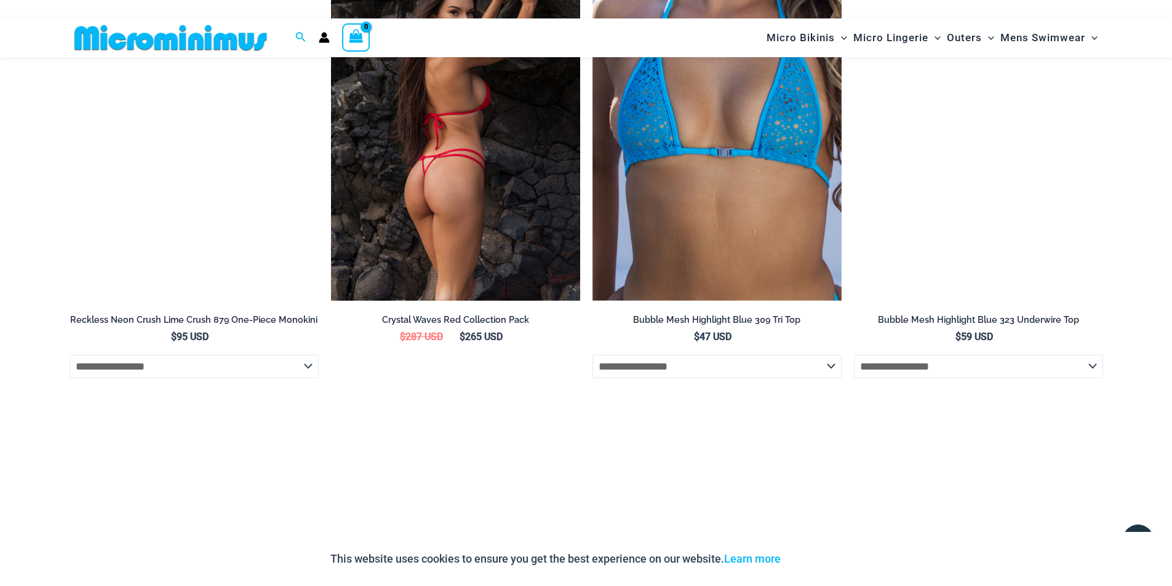
scroll to position [2882, 0]
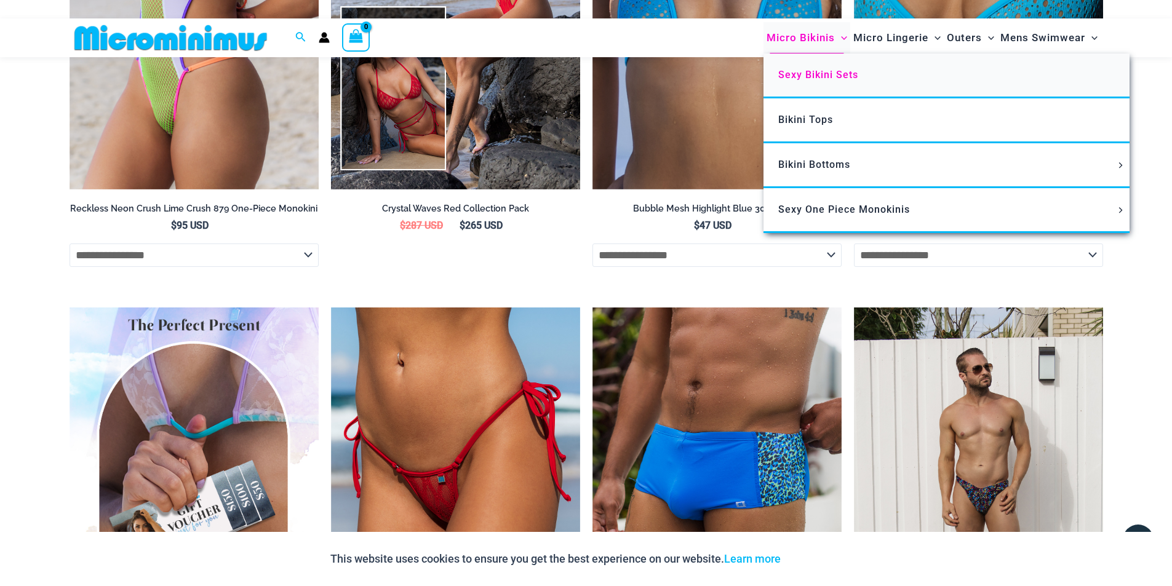
type input "**********"
click at [831, 73] on span "Sexy Bikini Sets" at bounding box center [818, 75] width 80 height 12
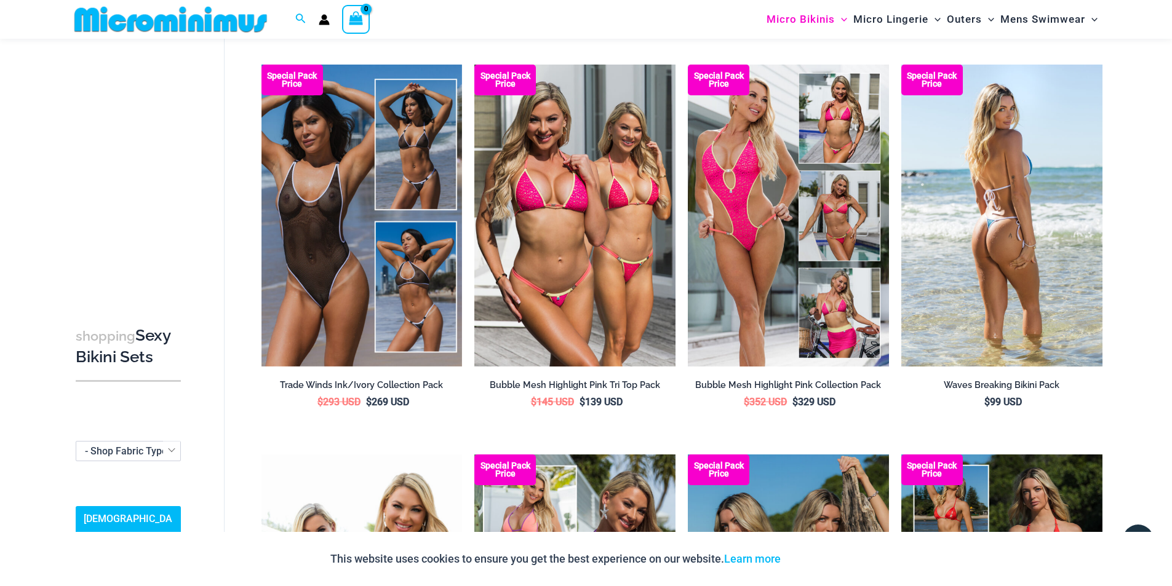
scroll to position [482, 0]
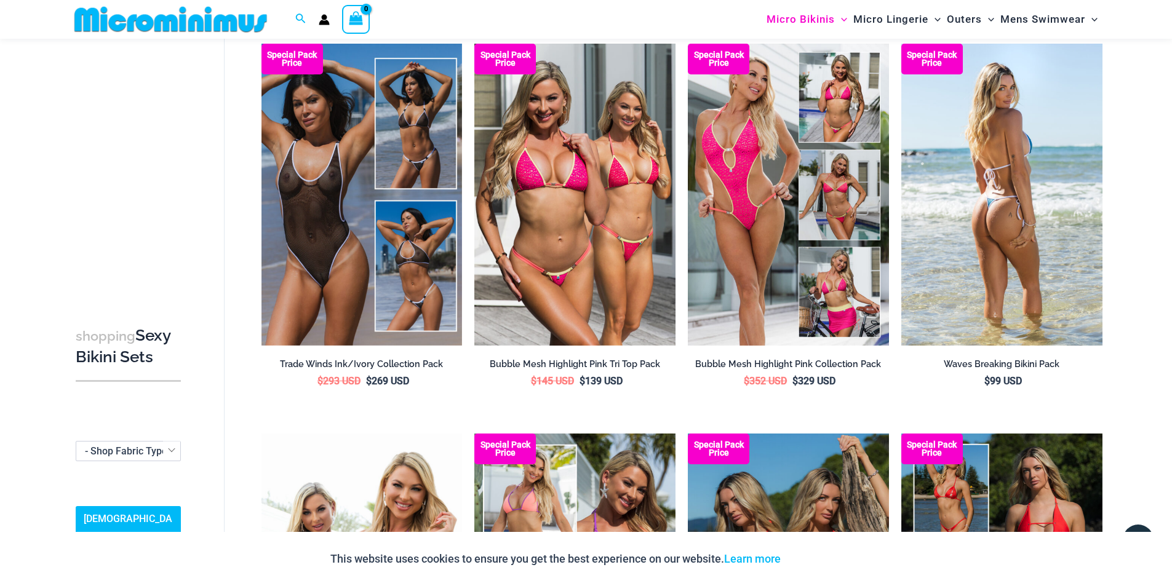
type input "**********"
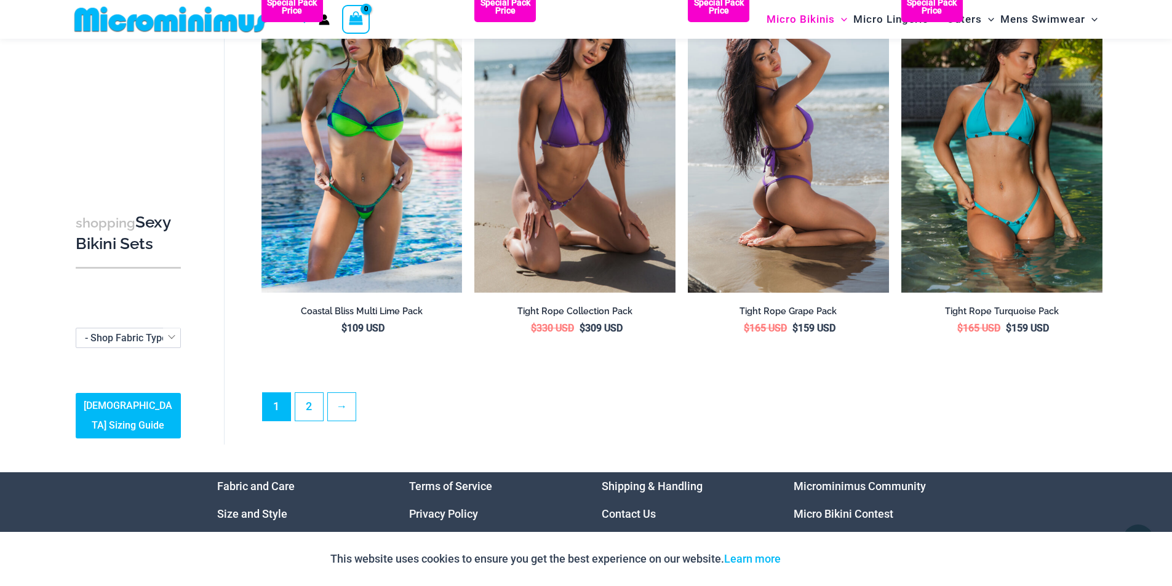
scroll to position [2943, 0]
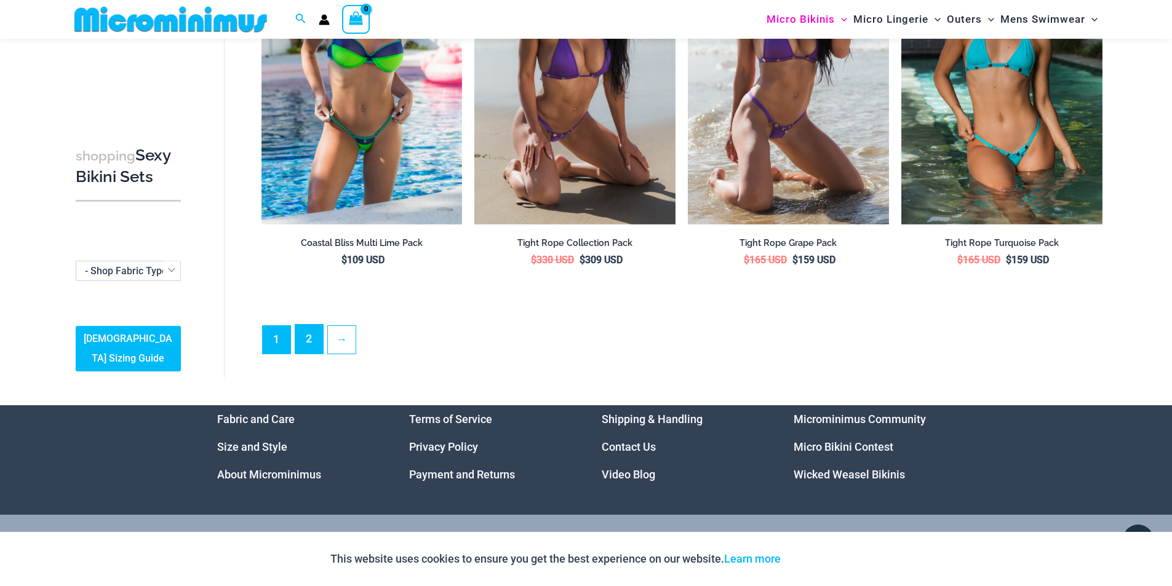
click at [297, 343] on link "2" at bounding box center [309, 339] width 28 height 29
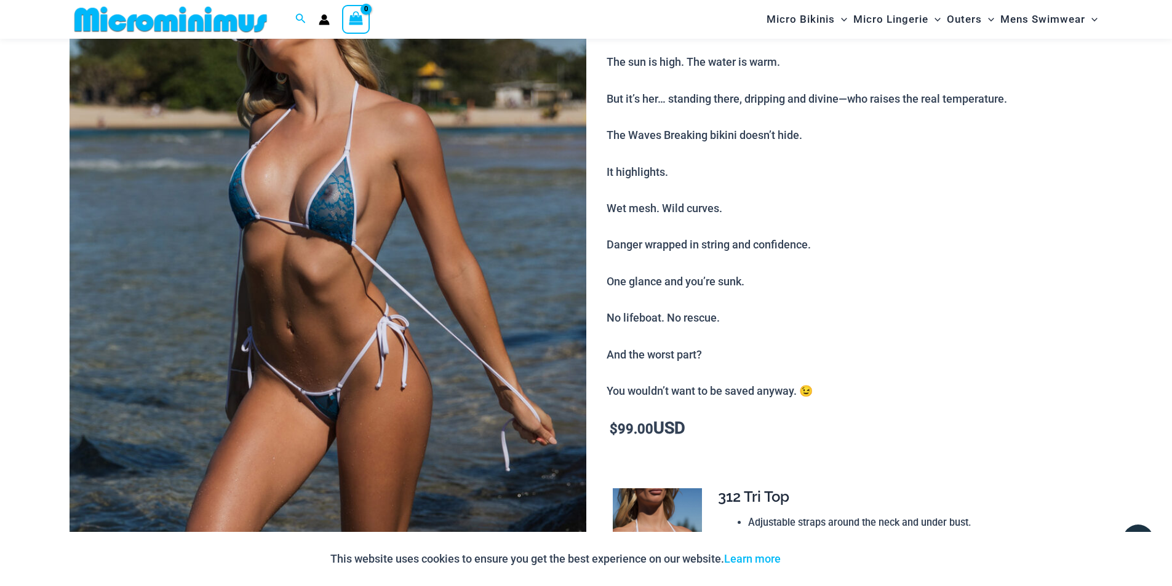
scroll to position [173, 0]
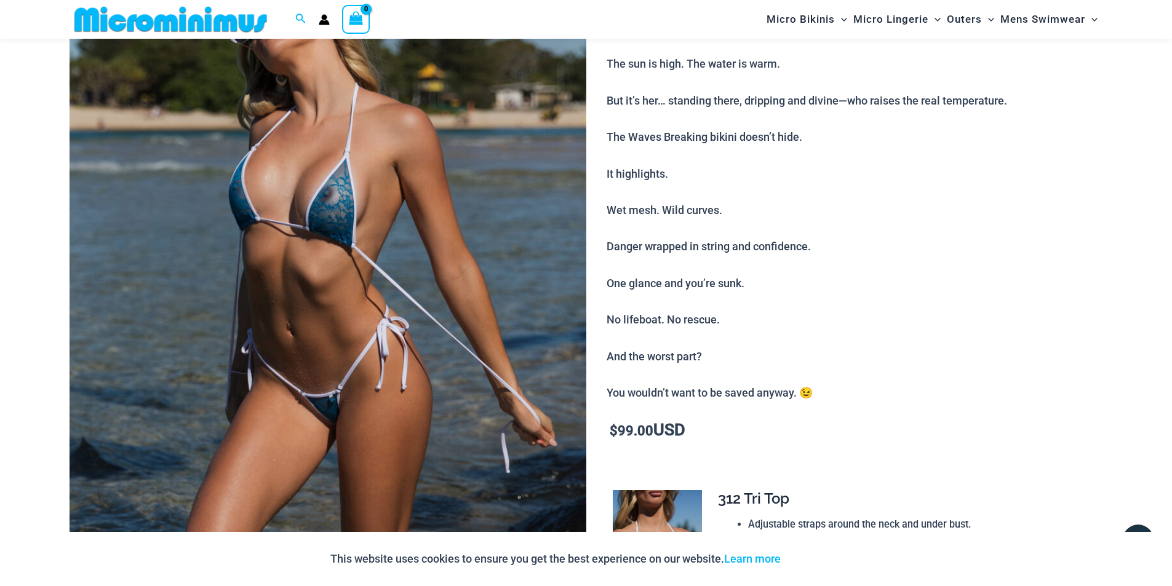
type input "**********"
click at [372, 281] on img at bounding box center [328, 325] width 517 height 775
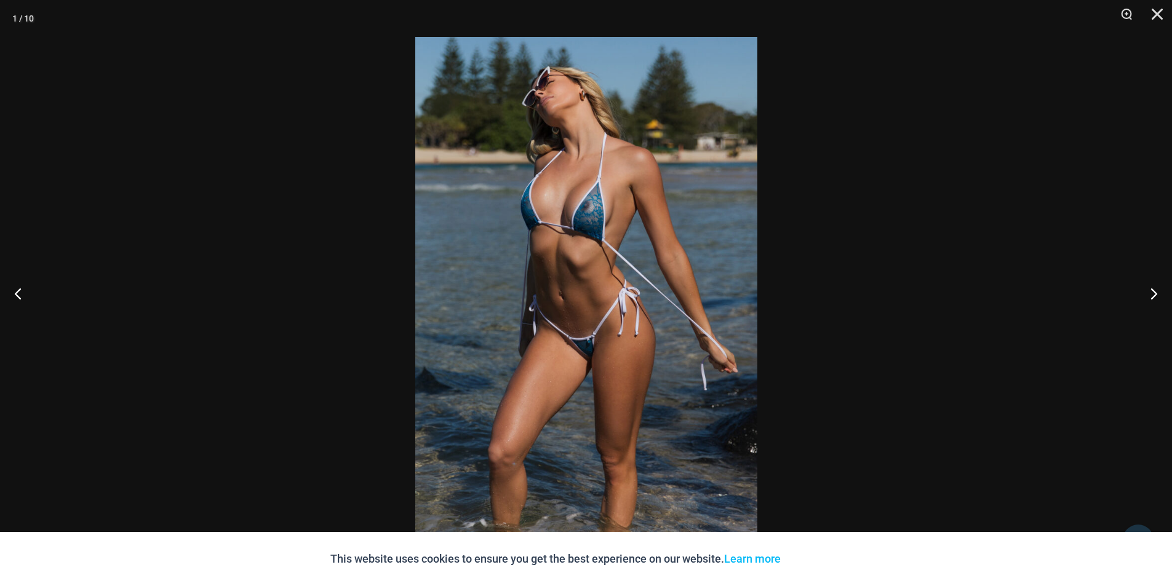
click at [588, 273] on img at bounding box center [586, 293] width 342 height 512
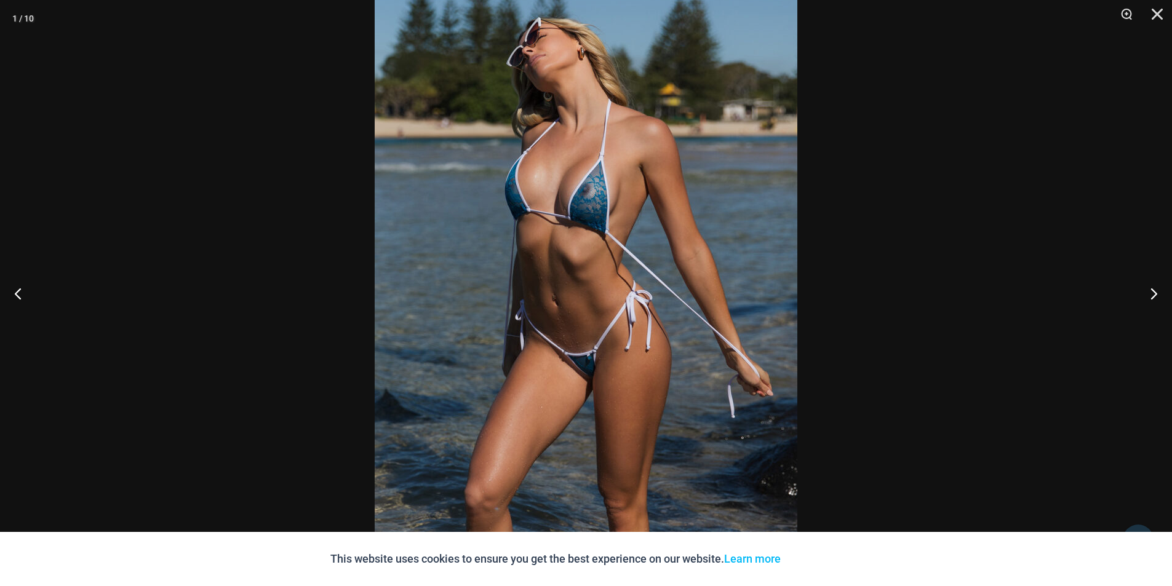
click at [605, 271] on img at bounding box center [586, 298] width 423 height 634
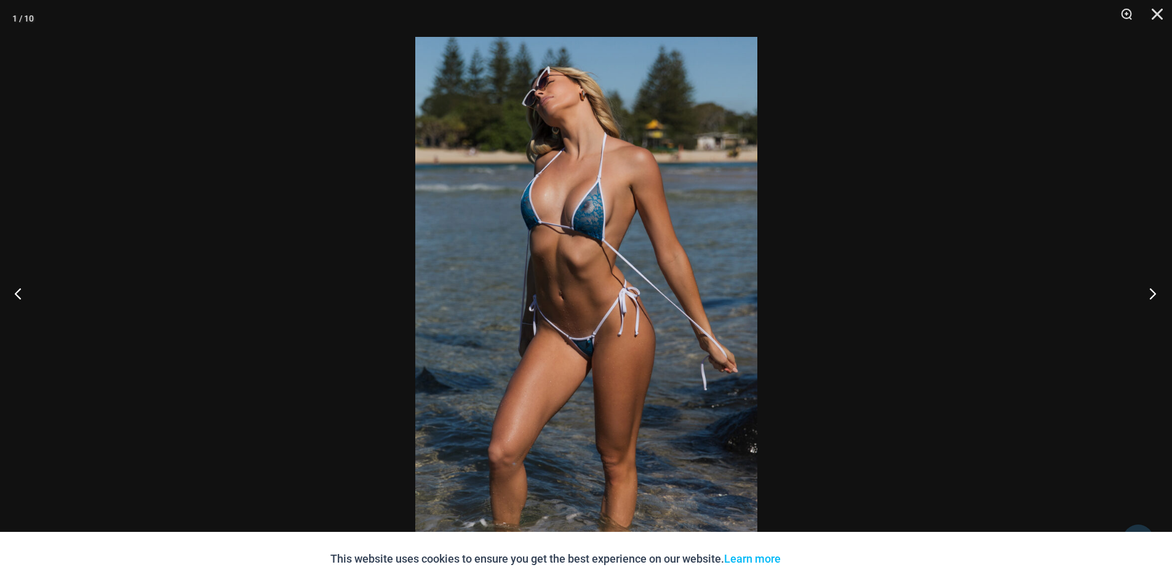
click at [1154, 298] on button "Next" at bounding box center [1149, 294] width 46 height 62
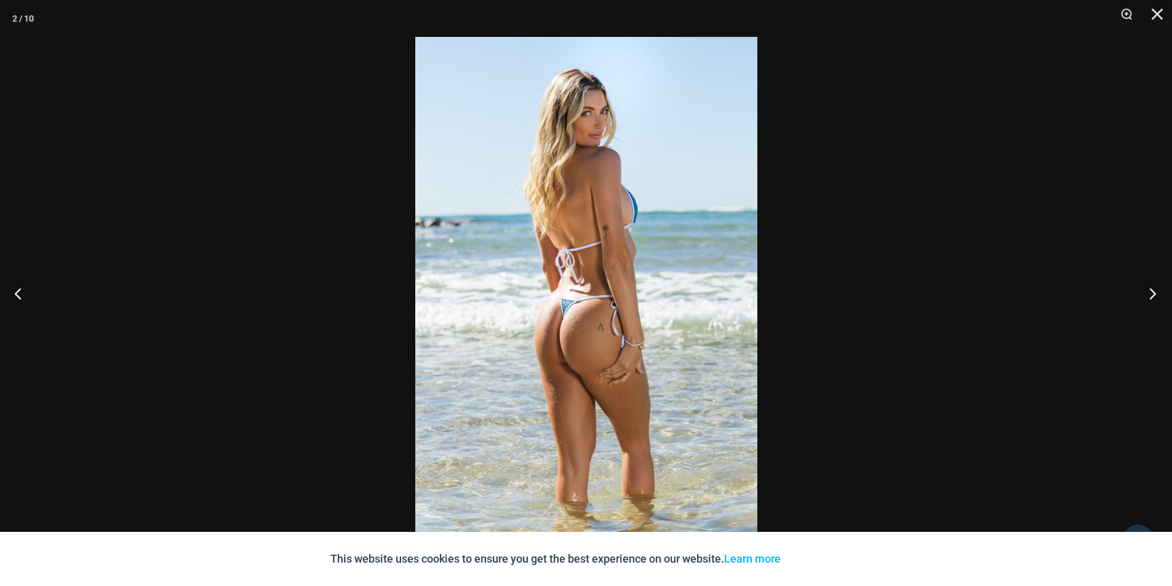
click at [1154, 298] on button "Next" at bounding box center [1149, 294] width 46 height 62
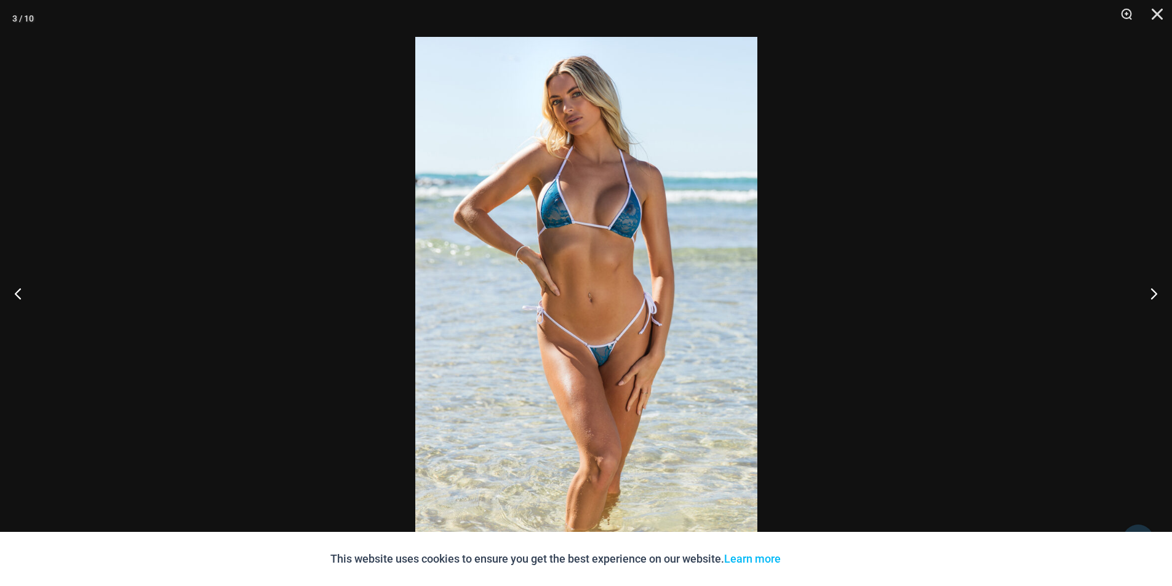
click at [592, 271] on img at bounding box center [586, 293] width 342 height 512
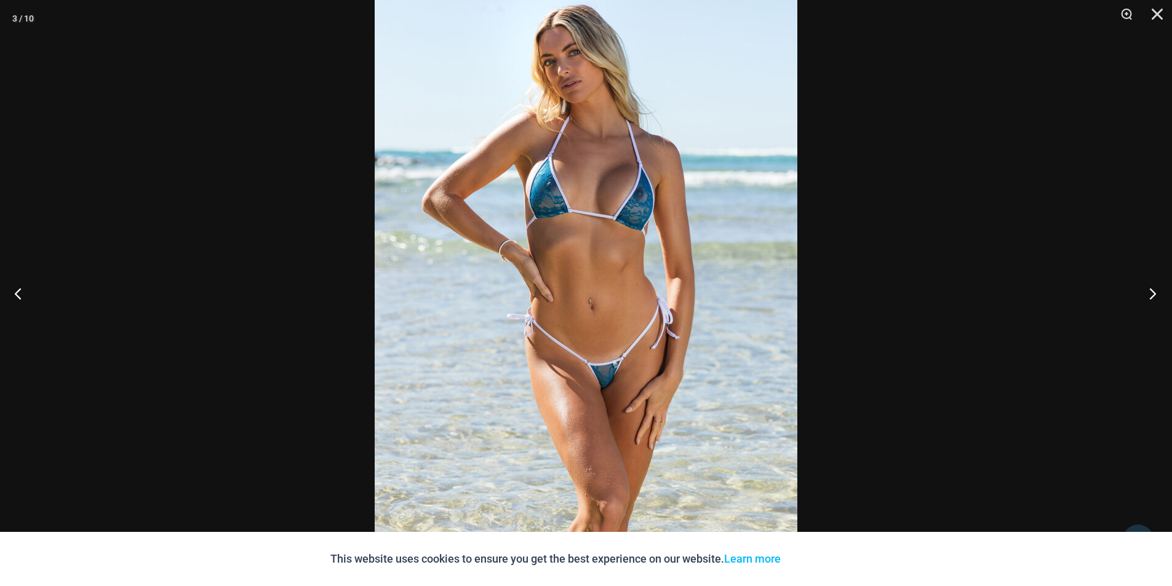
click at [1150, 296] on button "Next" at bounding box center [1149, 294] width 46 height 62
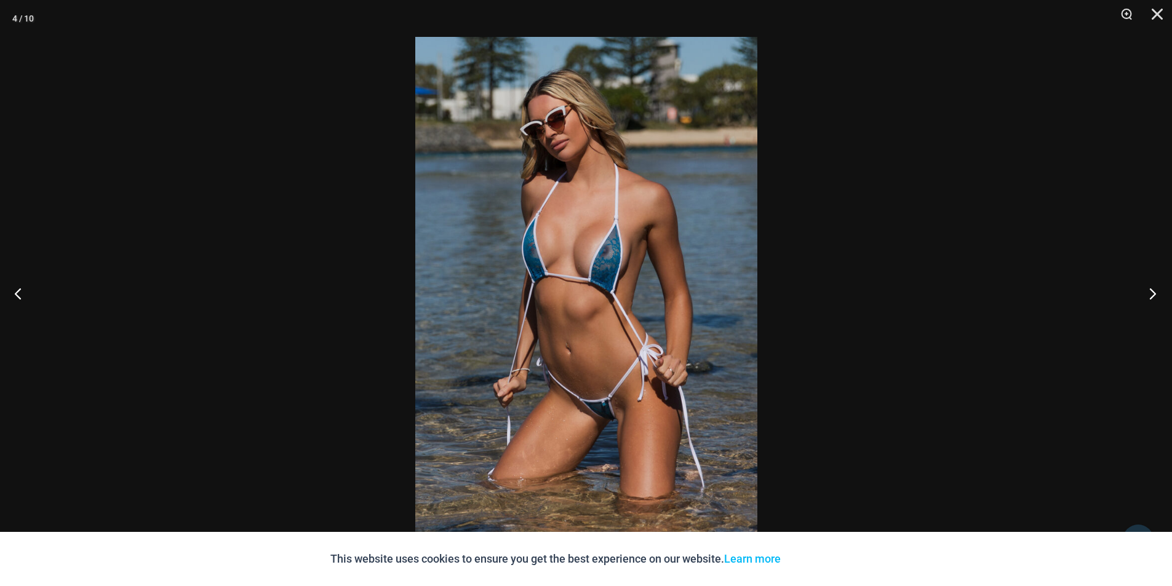
click at [1150, 296] on button "Next" at bounding box center [1149, 294] width 46 height 62
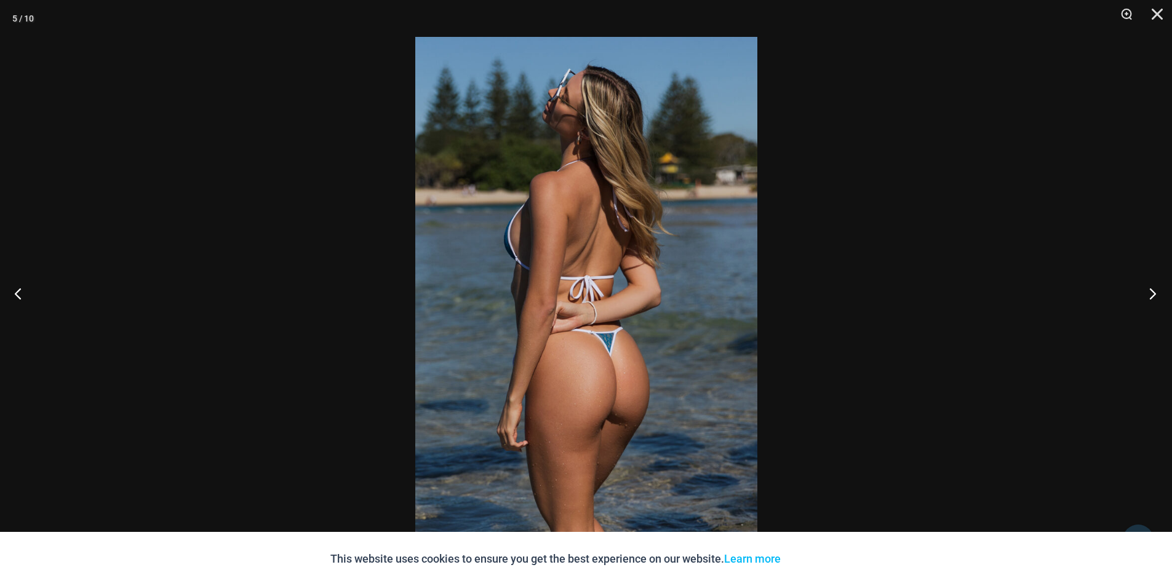
click at [1150, 296] on button "Next" at bounding box center [1149, 294] width 46 height 62
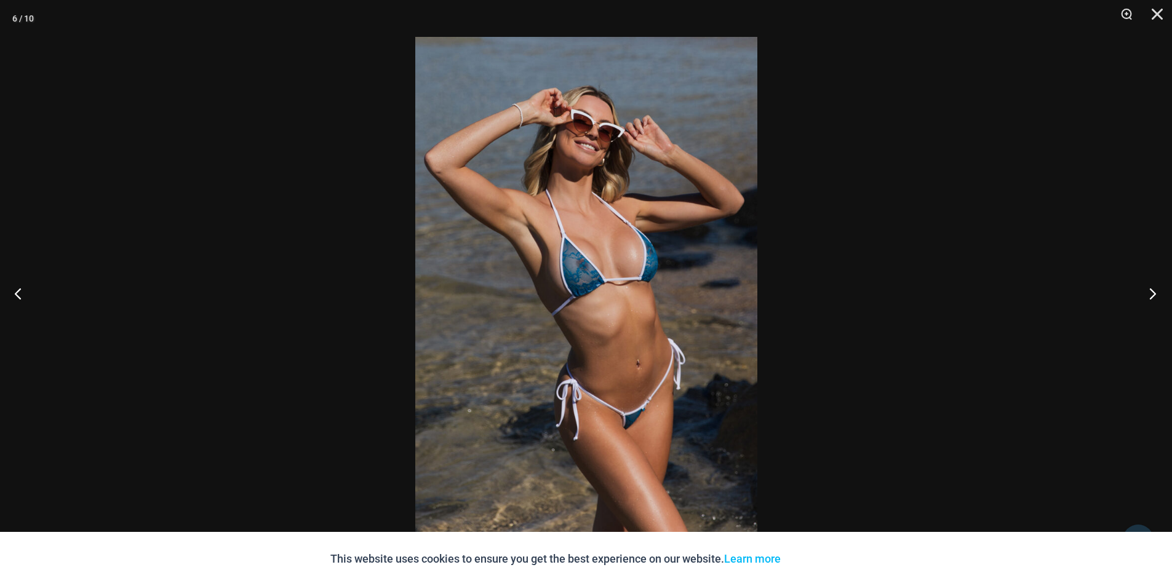
click at [1150, 296] on button "Next" at bounding box center [1149, 294] width 46 height 62
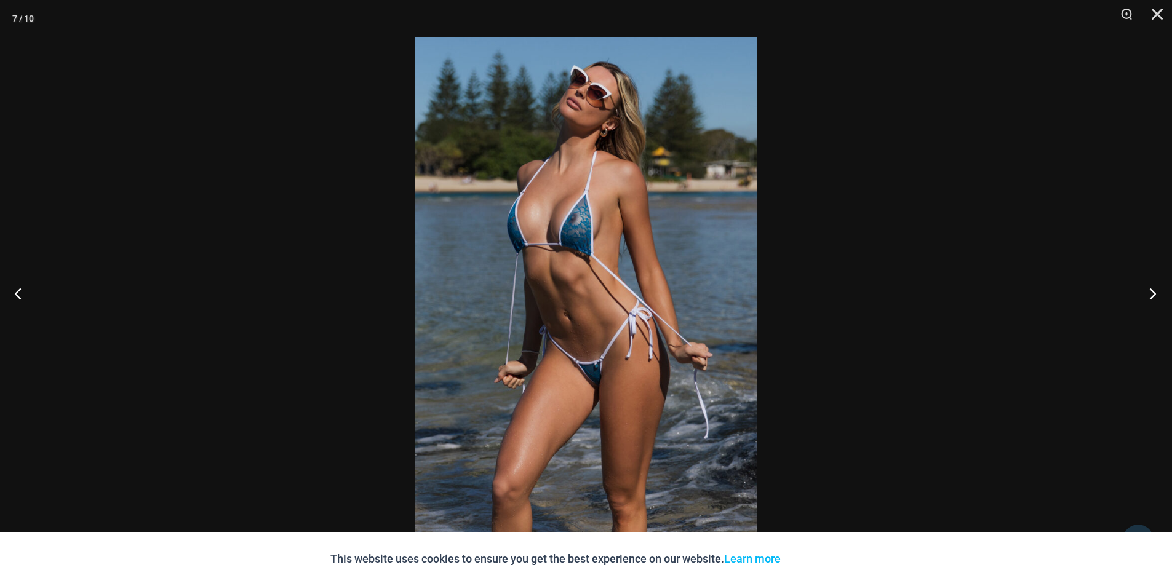
click at [1150, 296] on button "Next" at bounding box center [1149, 294] width 46 height 62
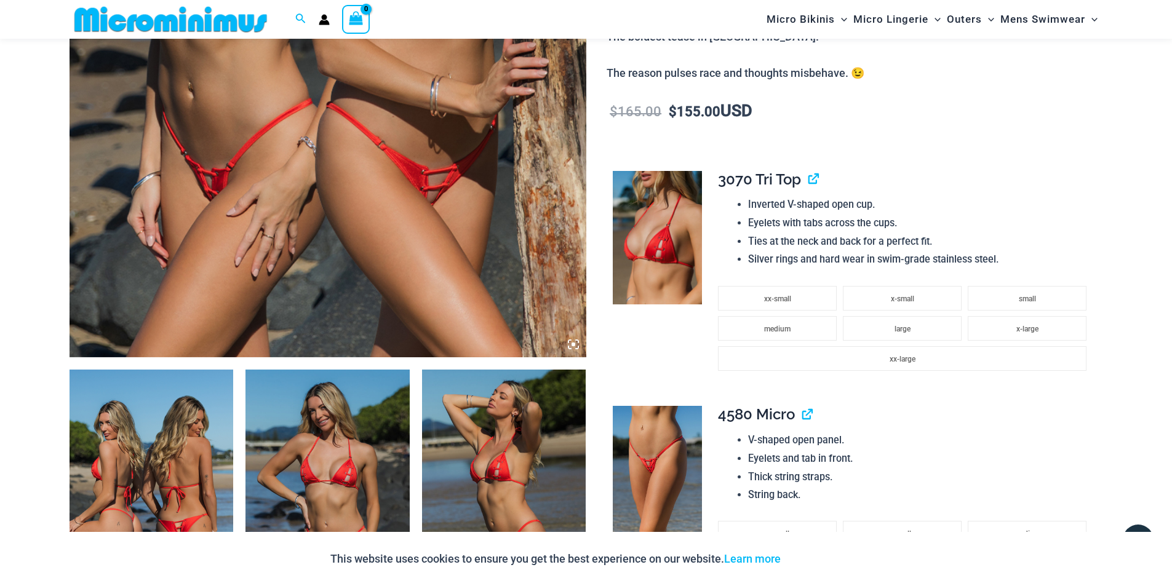
scroll to position [485, 0]
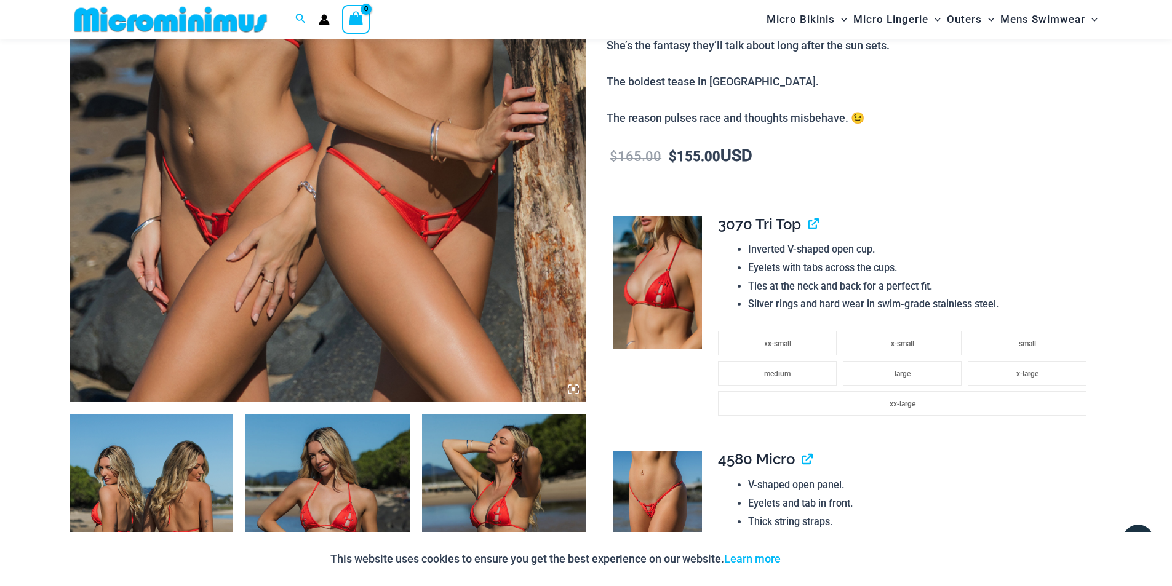
type input "**********"
click at [751, 508] on li "Eyelets and tab in front." at bounding box center [920, 504] width 345 height 18
click at [652, 485] on img at bounding box center [657, 518] width 89 height 134
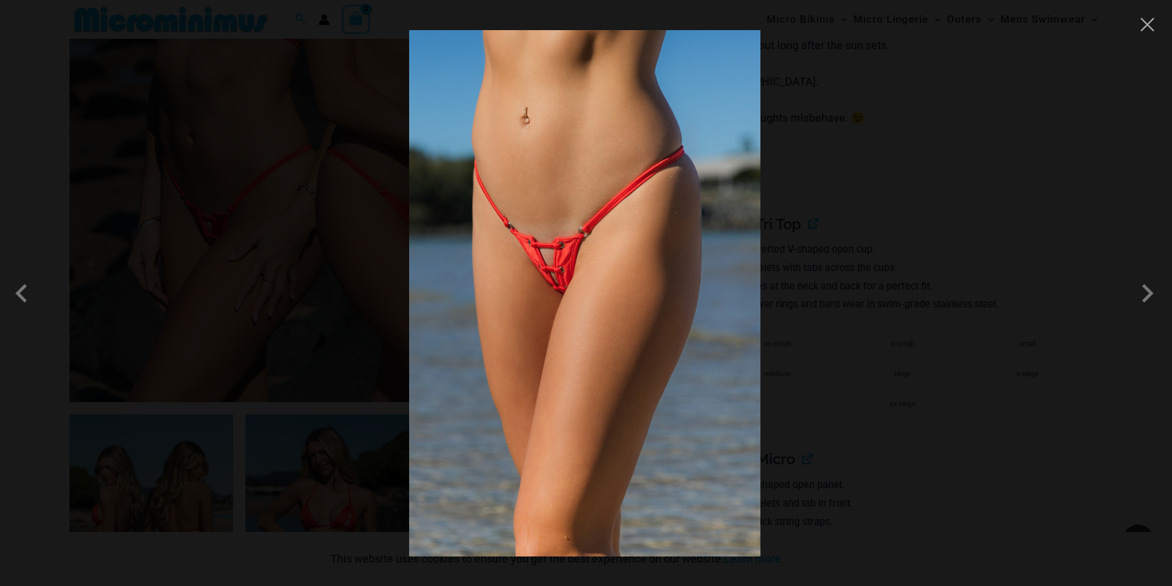
click at [493, 239] on img at bounding box center [584, 293] width 351 height 527
click at [552, 270] on img at bounding box center [584, 293] width 351 height 527
click at [858, 288] on div at bounding box center [586, 293] width 1172 height 586
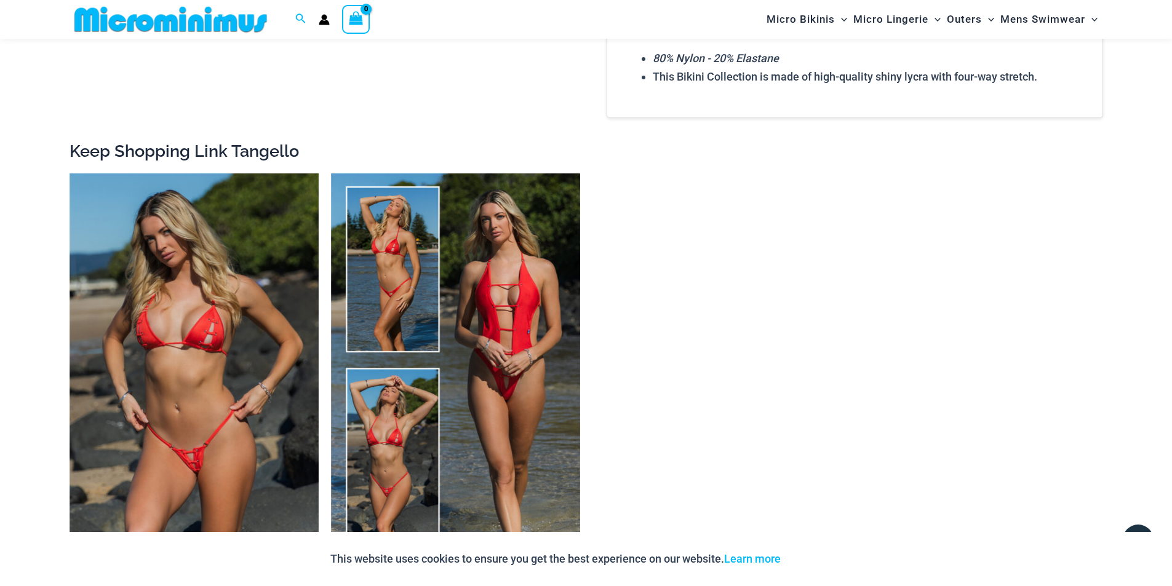
scroll to position [1961, 0]
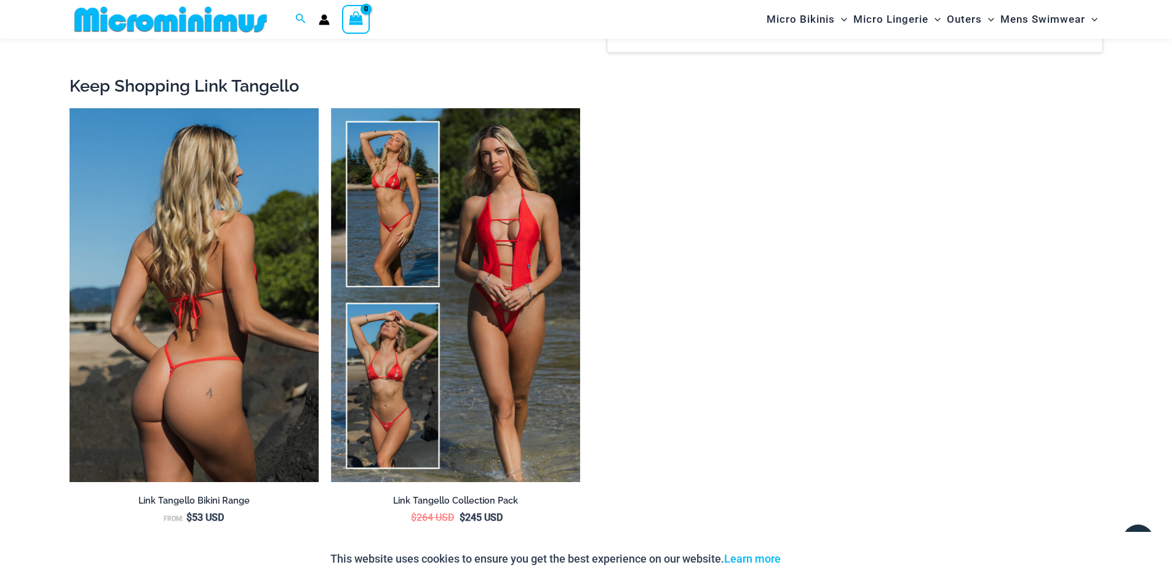
click at [240, 294] on img at bounding box center [194, 295] width 249 height 374
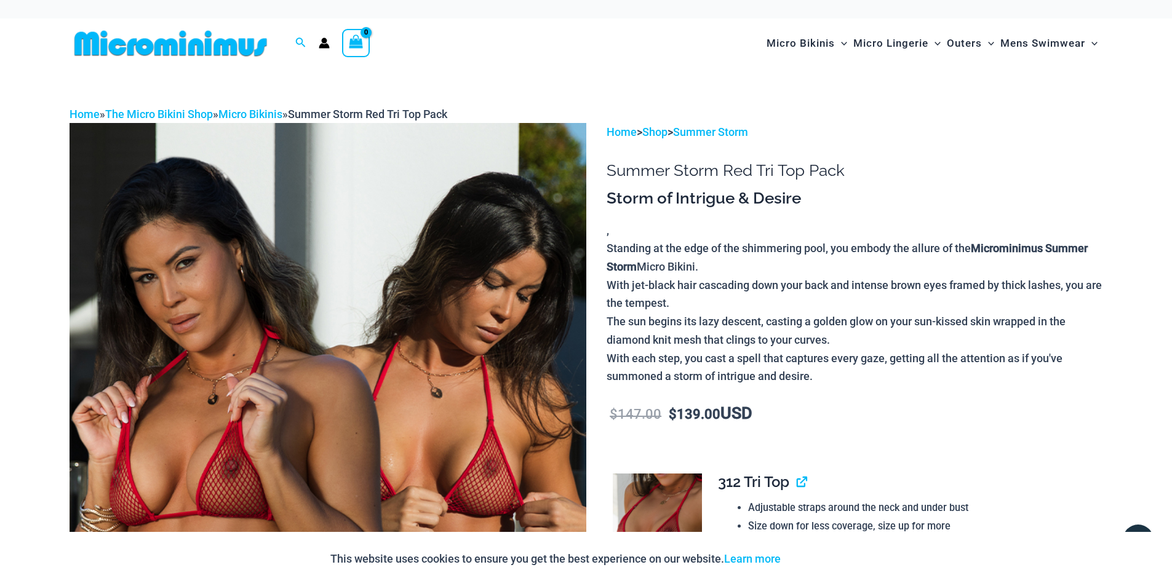
type input "**********"
click at [501, 340] on img at bounding box center [328, 510] width 517 height 775
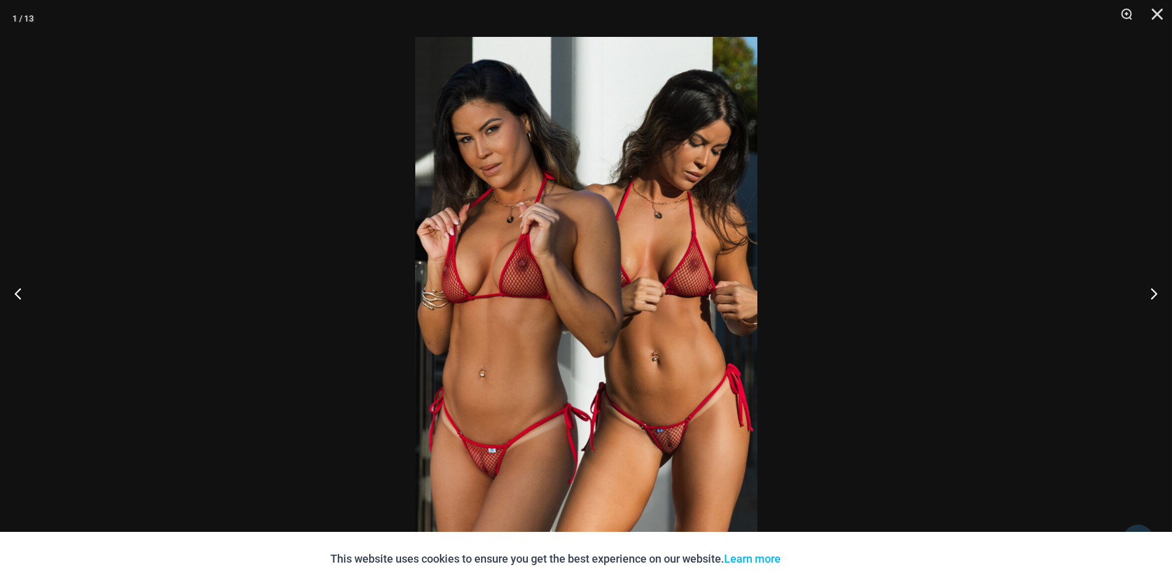
click at [541, 384] on img at bounding box center [586, 293] width 342 height 512
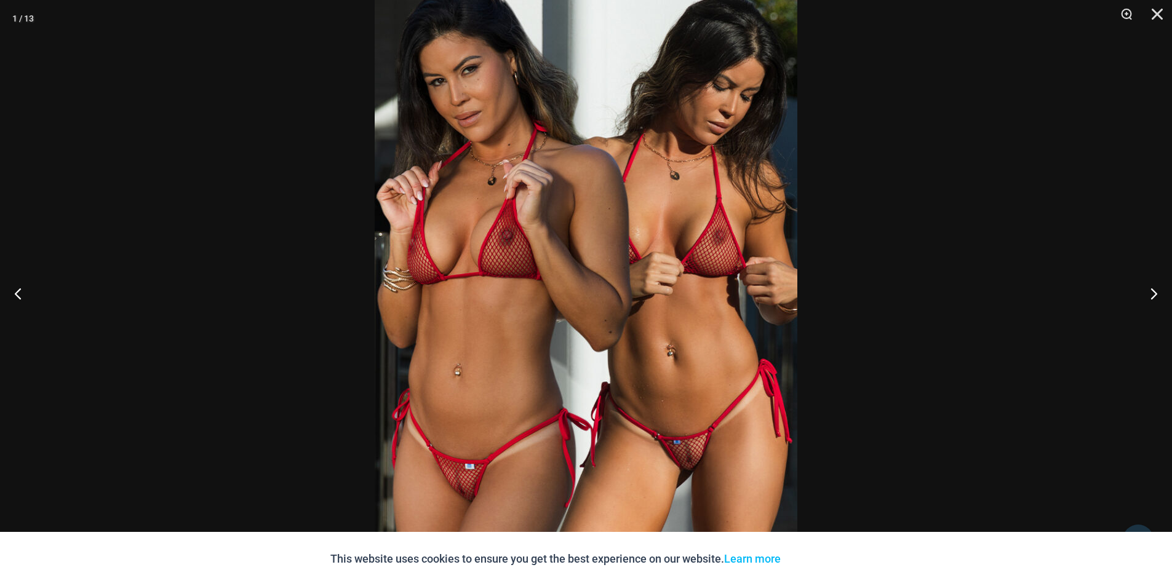
click at [862, 398] on div at bounding box center [586, 293] width 1172 height 586
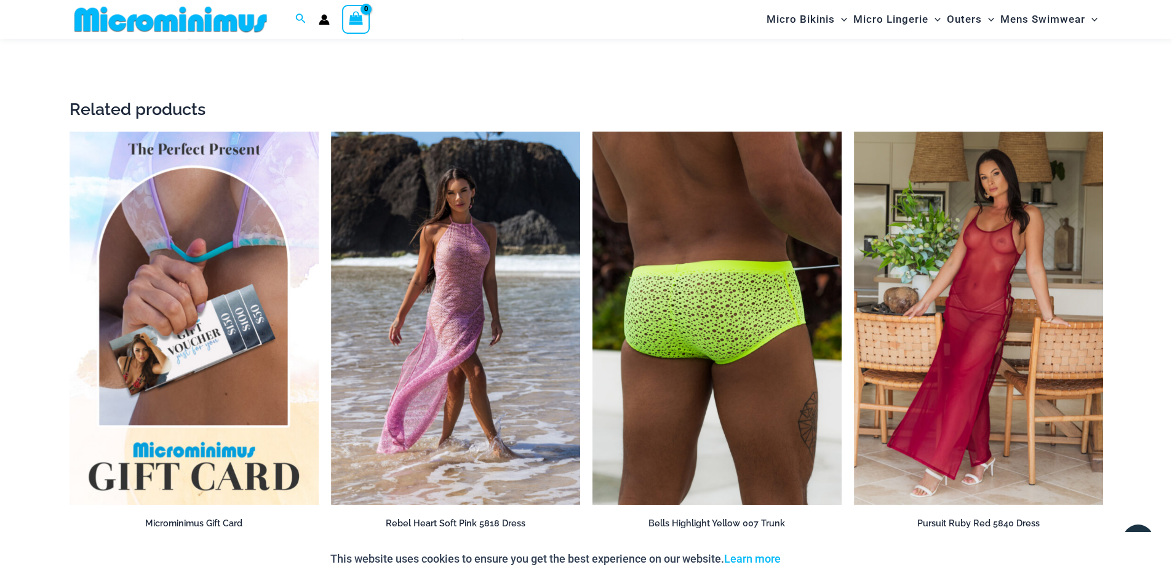
scroll to position [2450, 0]
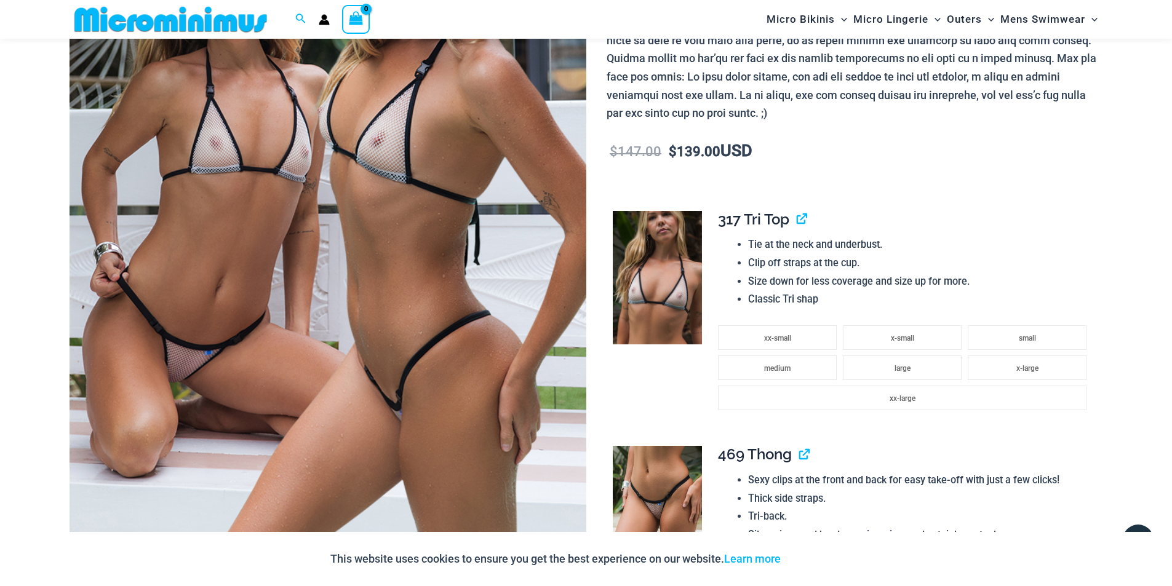
scroll to position [419, 0]
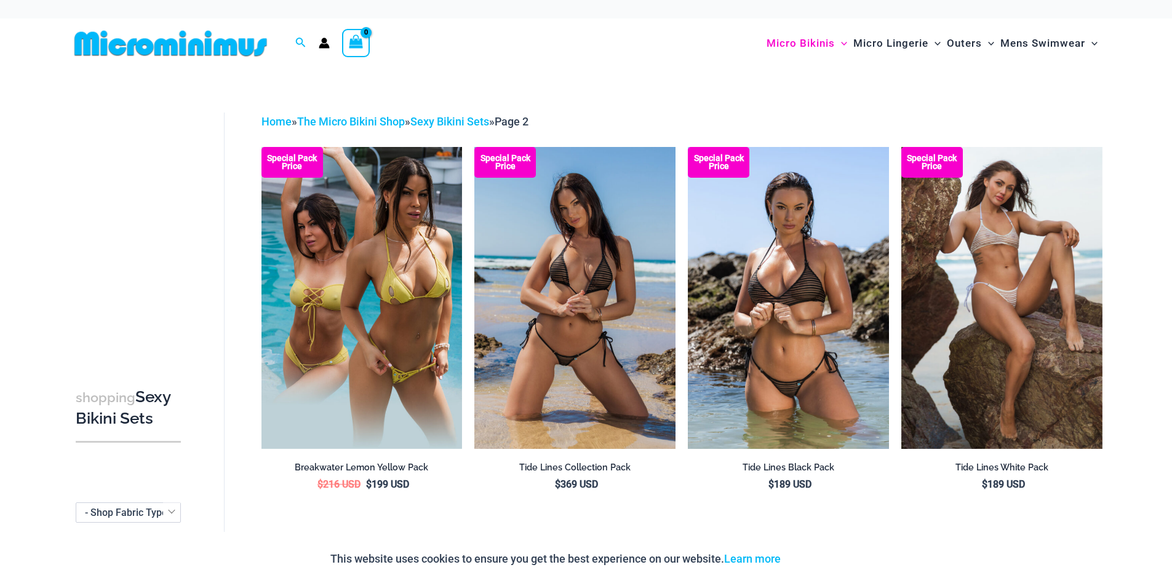
type input "**********"
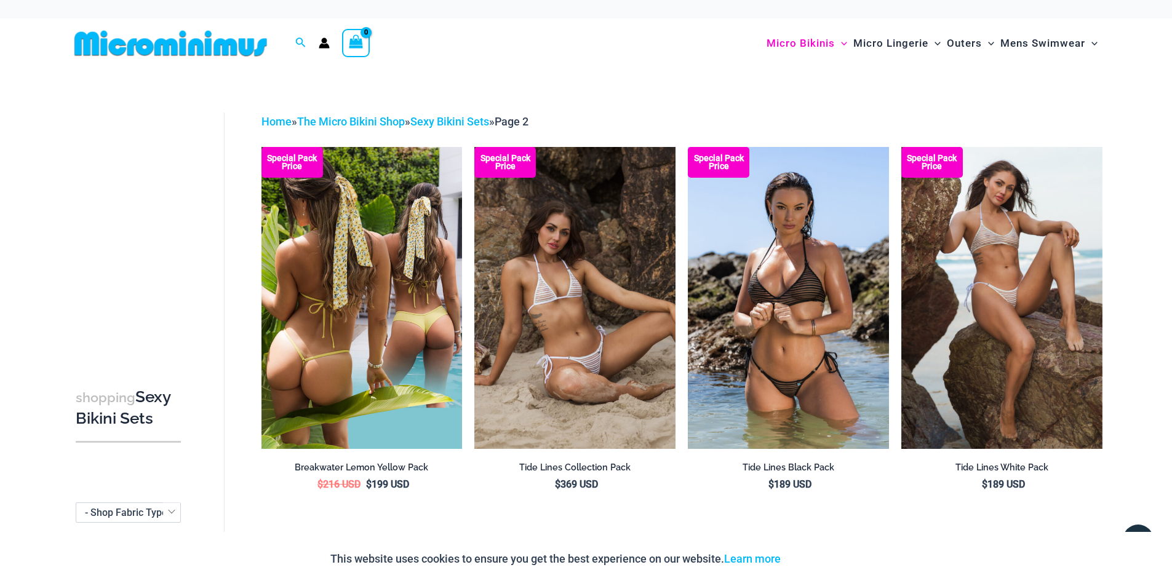
drag, startPoint x: 225, startPoint y: 323, endPoint x: 408, endPoint y: 398, distance: 198.1
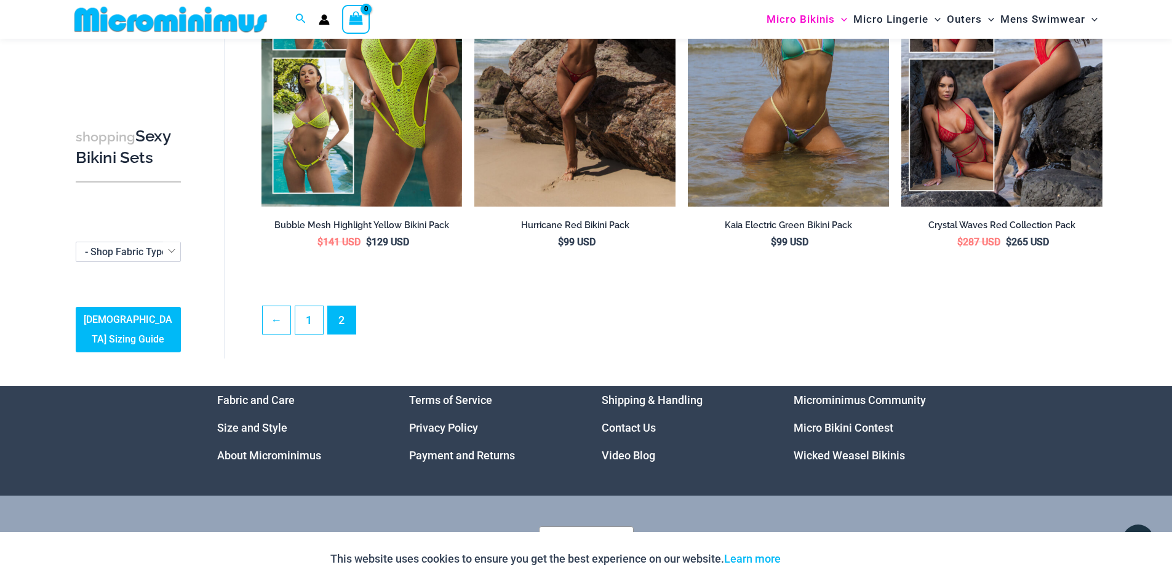
scroll to position [667, 0]
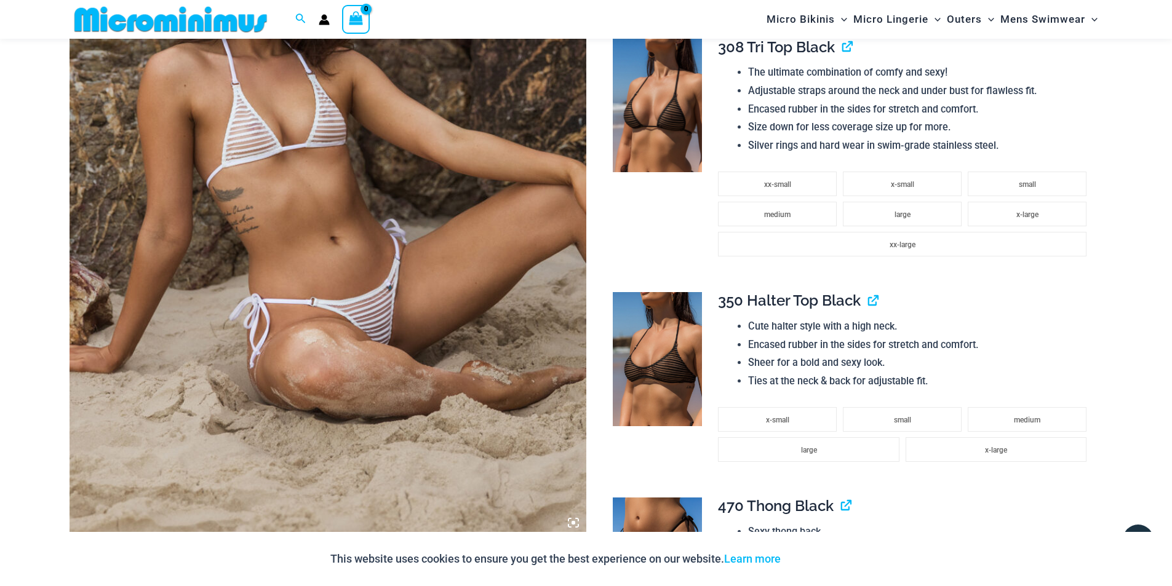
scroll to position [357, 0]
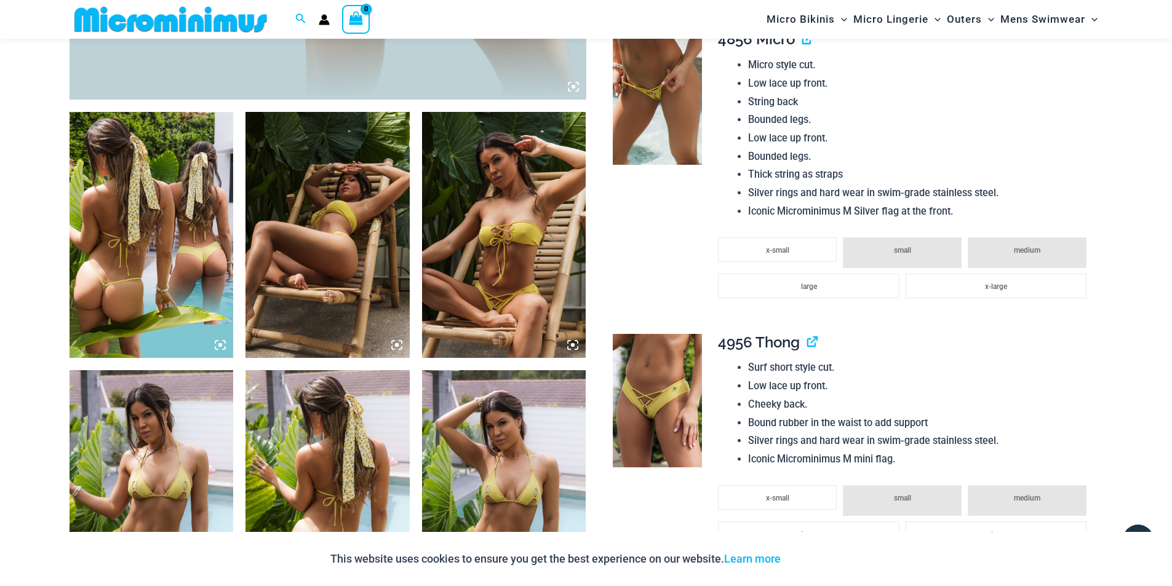
scroll to position [789, 0]
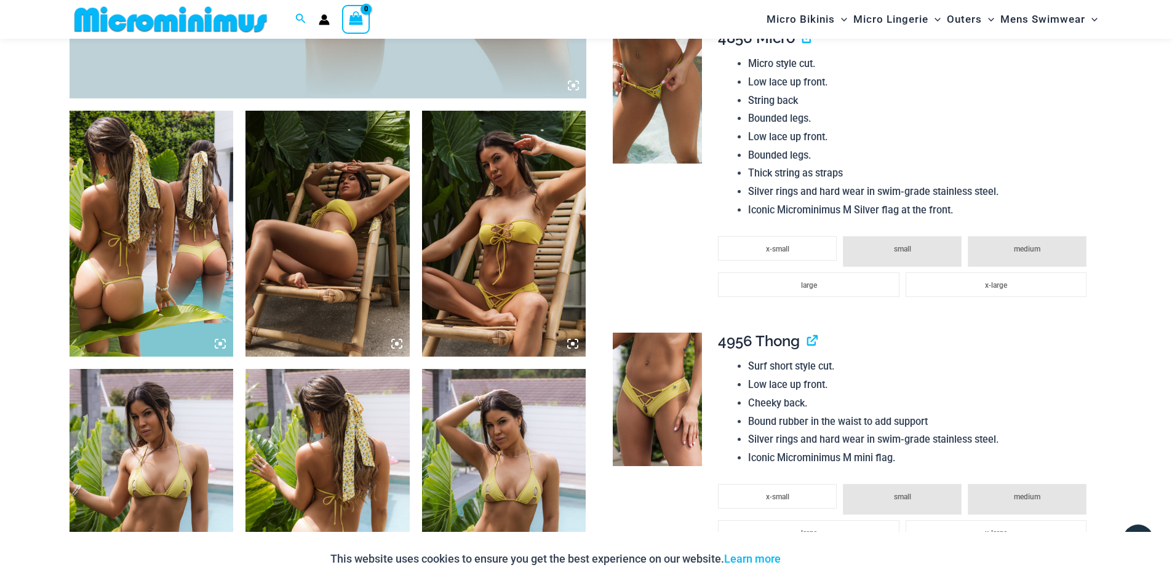
type input "**********"
click at [666, 105] on img at bounding box center [657, 97] width 89 height 134
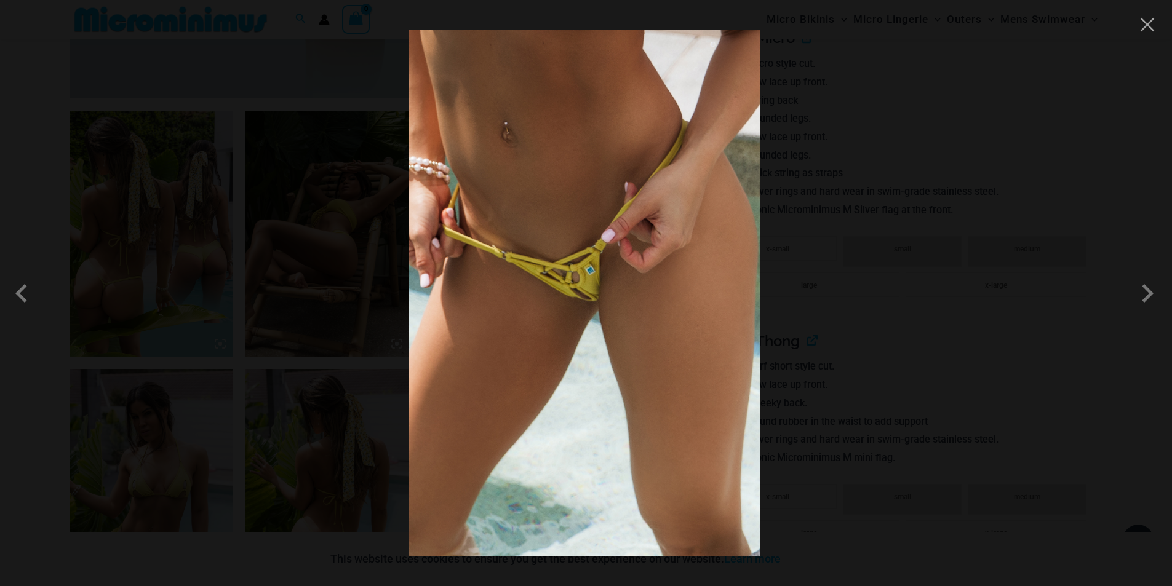
click at [981, 175] on div at bounding box center [586, 293] width 1172 height 586
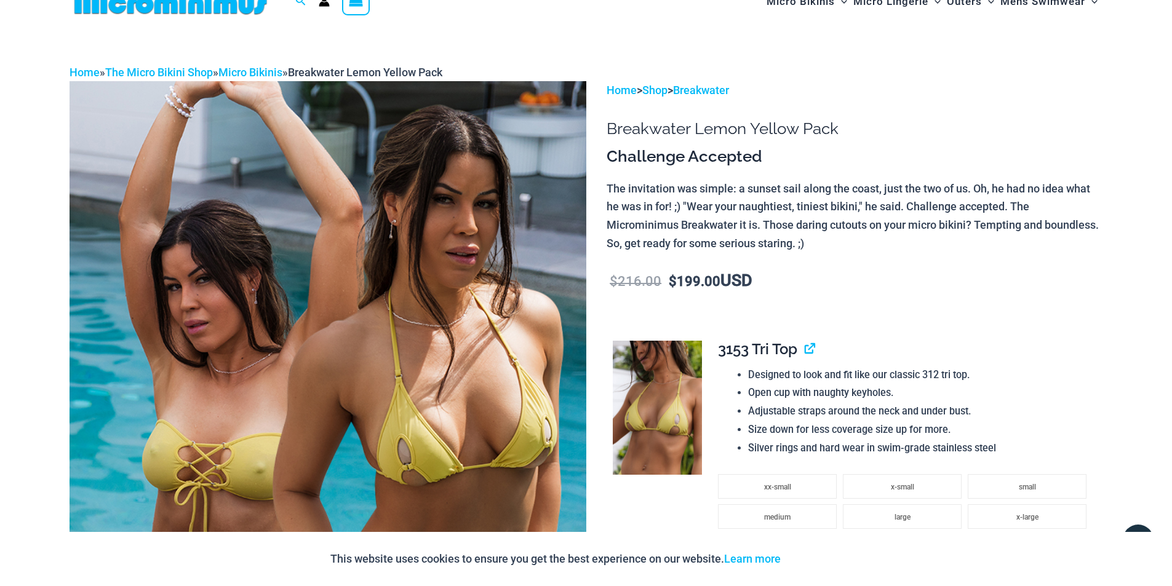
scroll to position [0, 0]
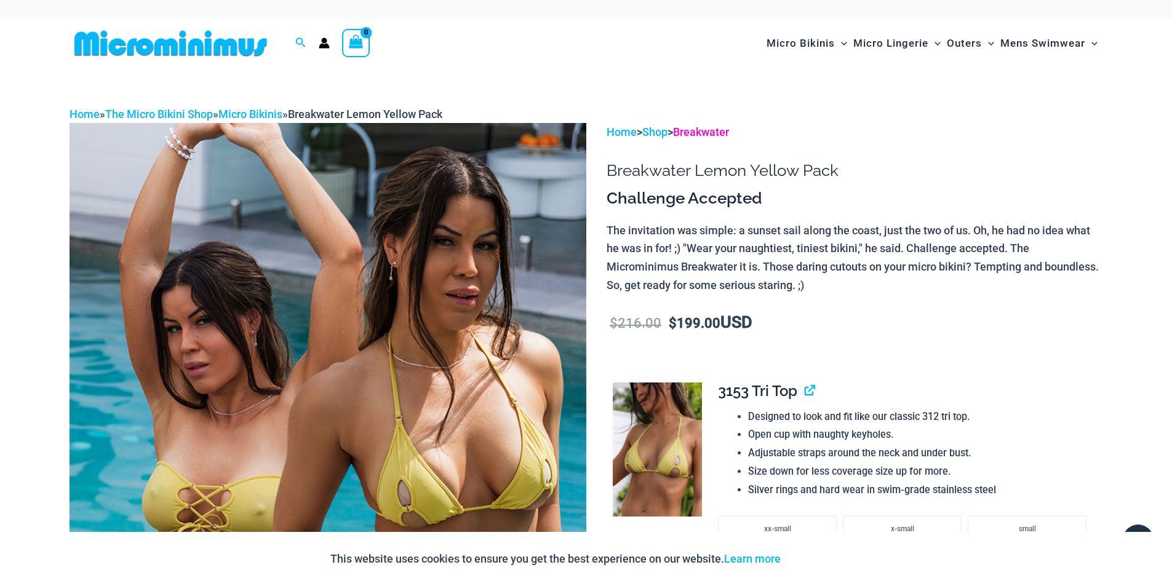
click at [708, 132] on link "Breakwater" at bounding box center [701, 131] width 56 height 13
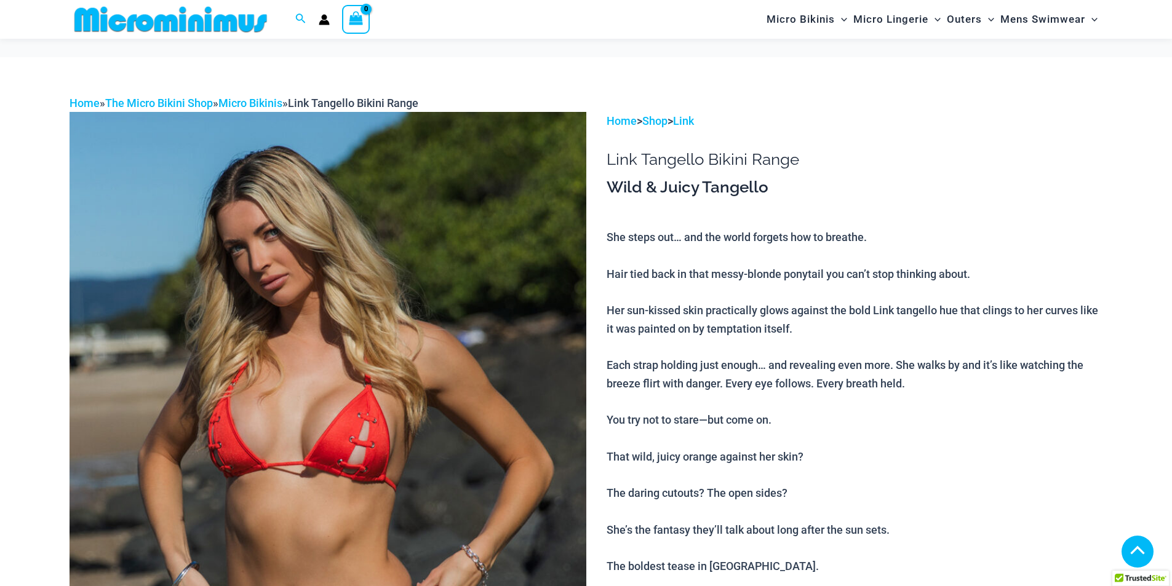
scroll to position [857, 0]
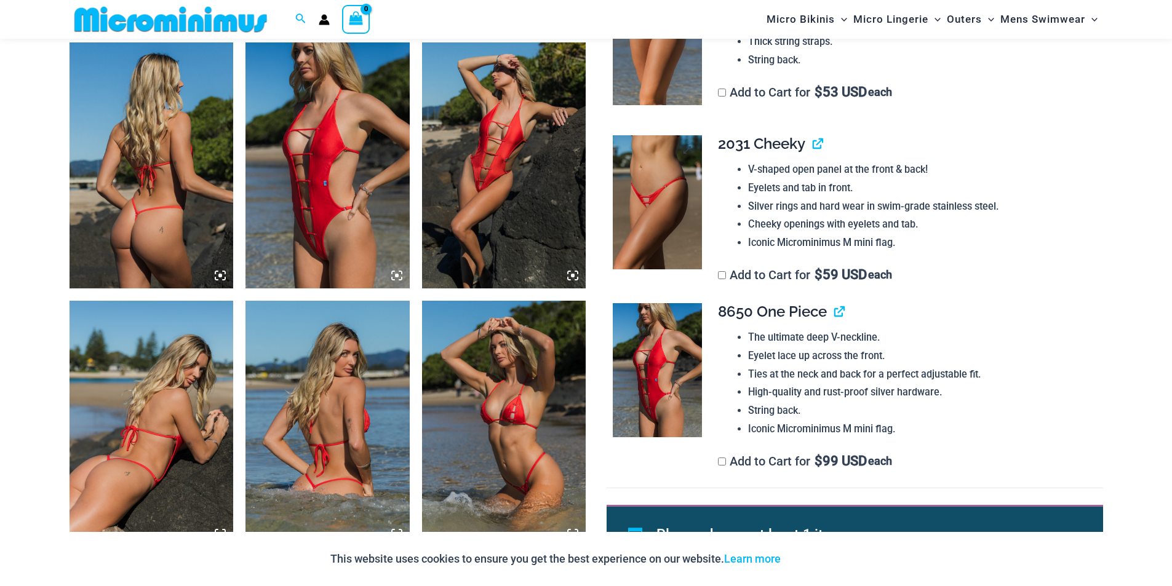
type input "**********"
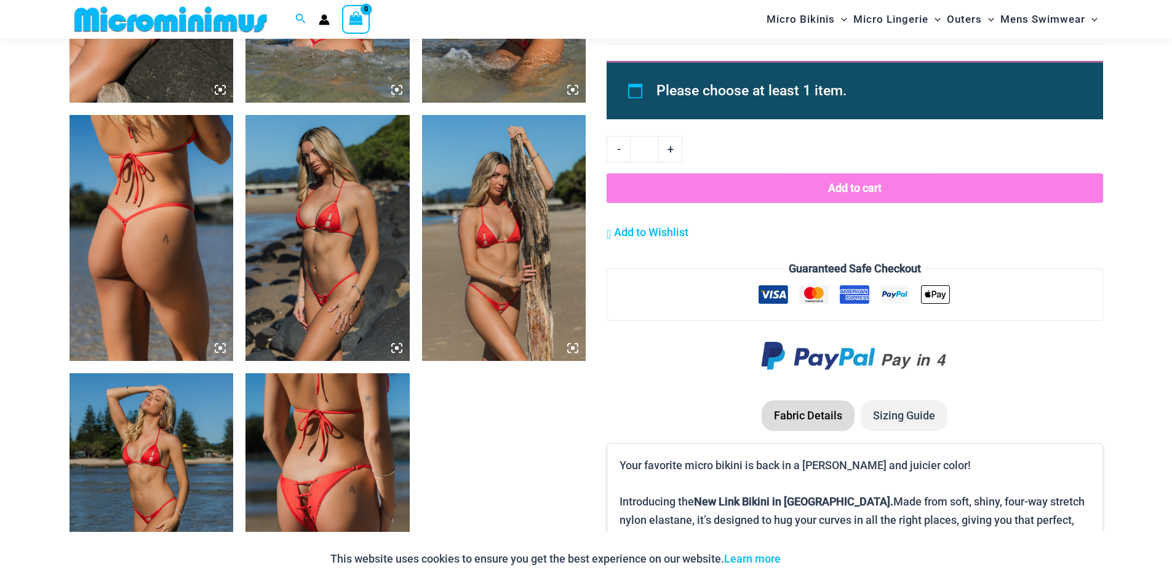
scroll to position [1411, 0]
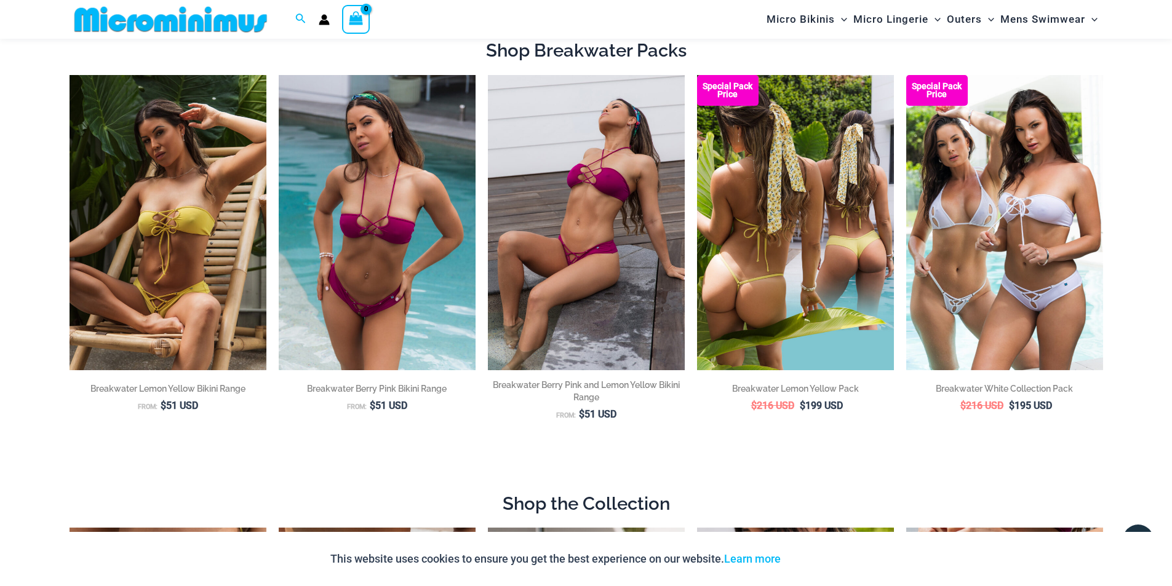
scroll to position [114, 0]
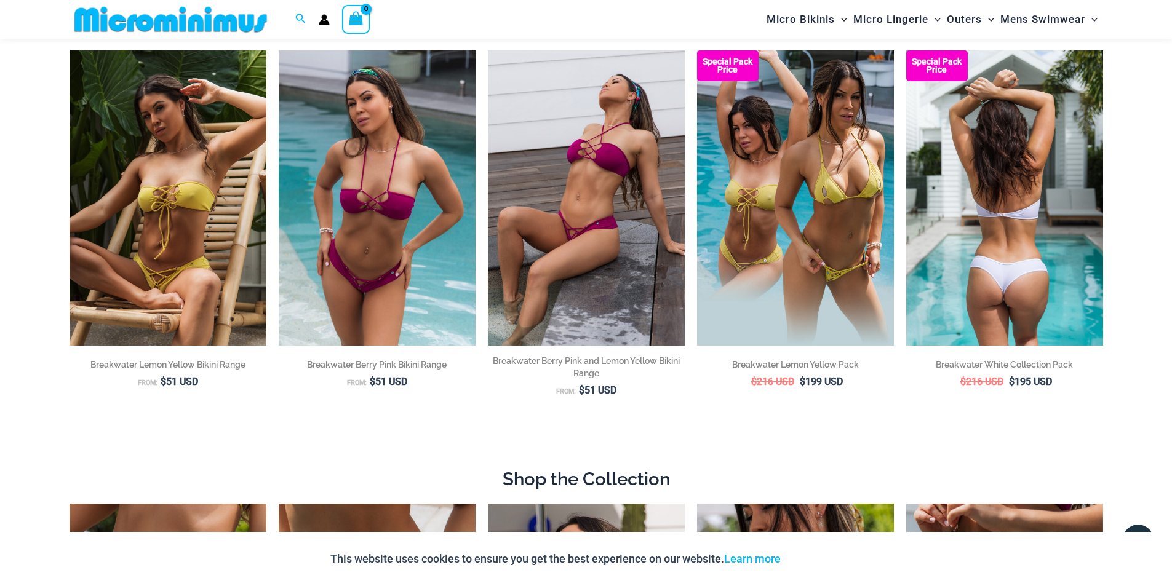
type input "**********"
click at [987, 211] on img at bounding box center [1004, 197] width 197 height 295
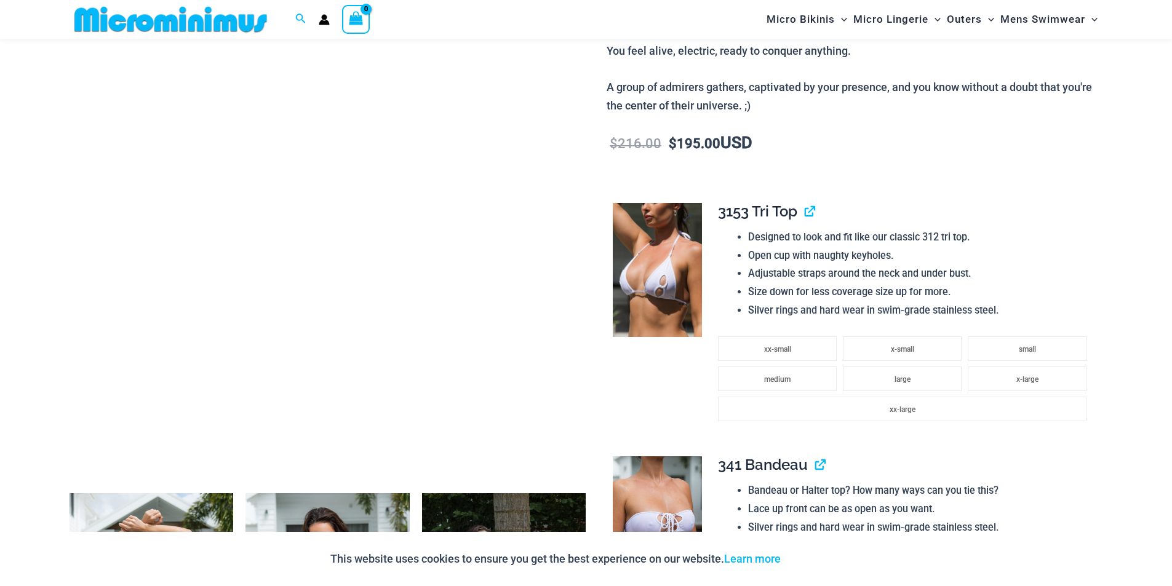
scroll to position [428, 0]
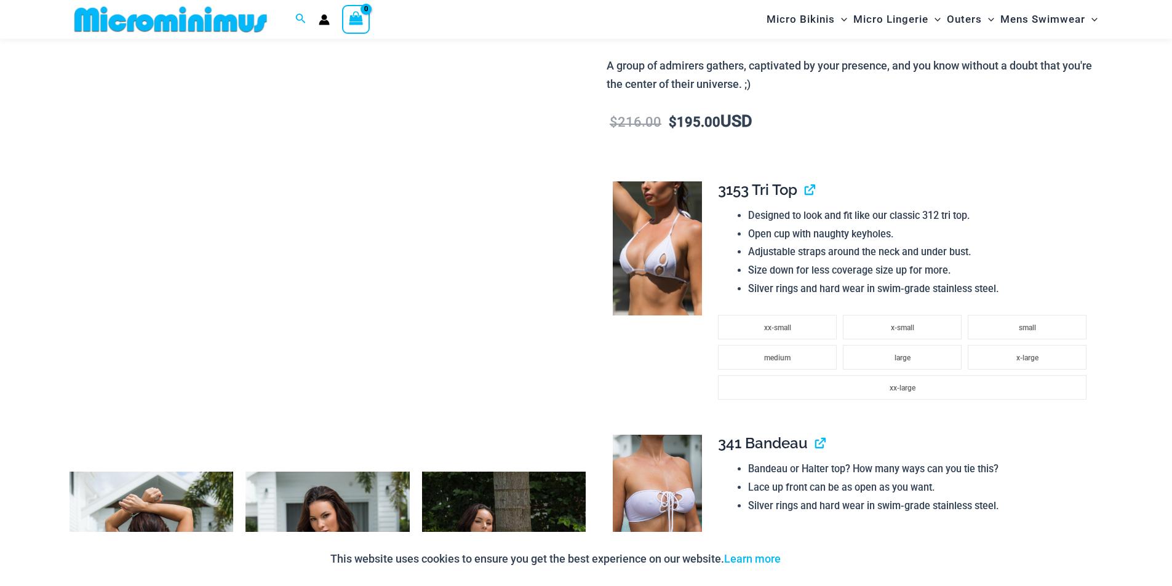
type input "**********"
click at [614, 250] on img at bounding box center [657, 248] width 89 height 134
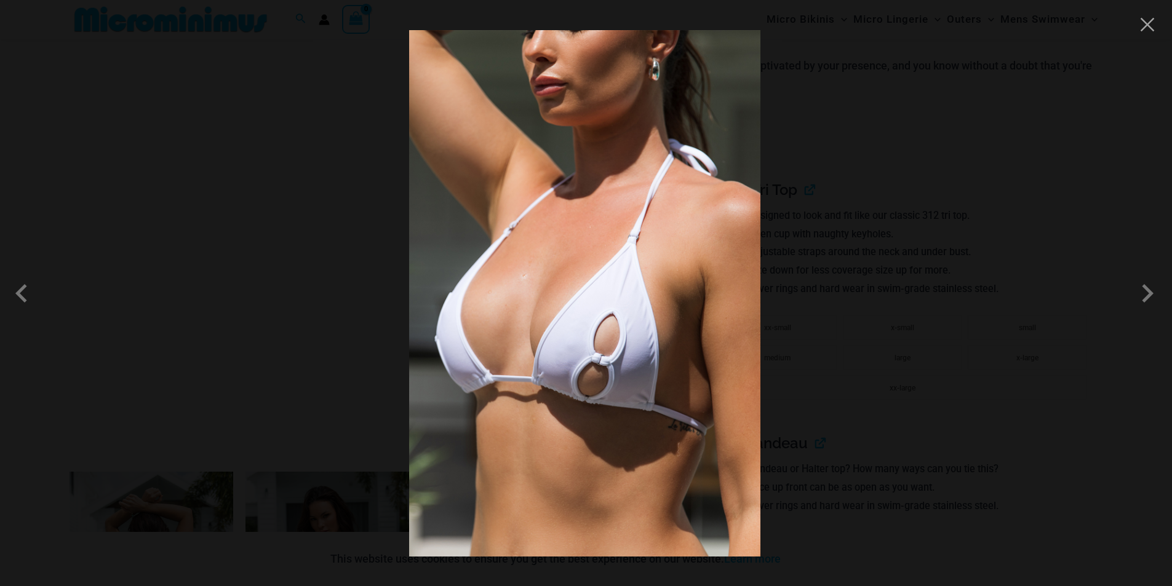
click at [903, 234] on div at bounding box center [586, 293] width 1172 height 586
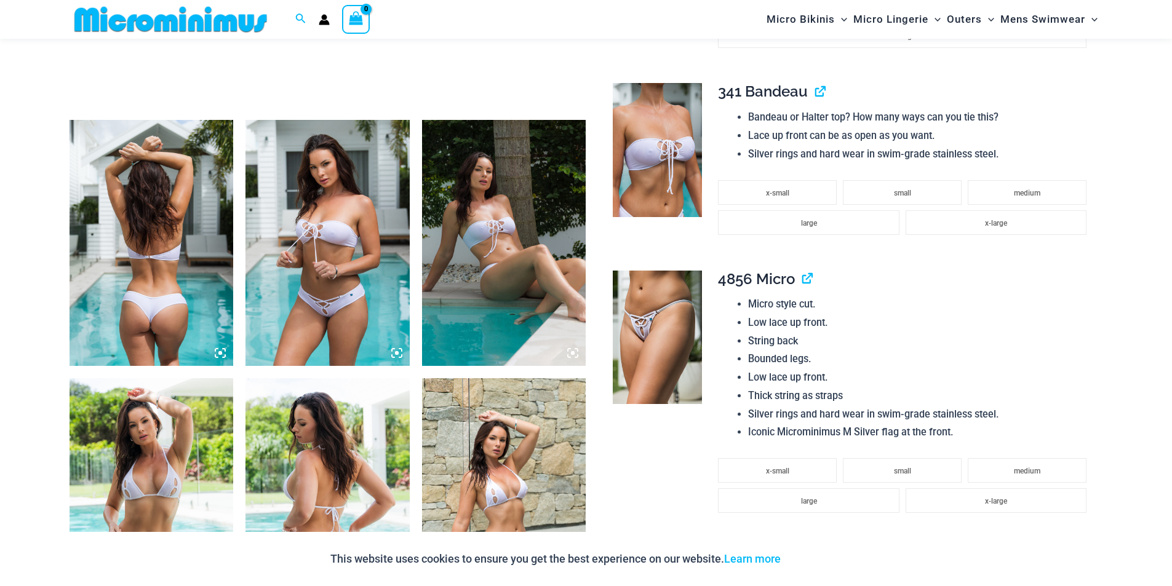
scroll to position [797, 0]
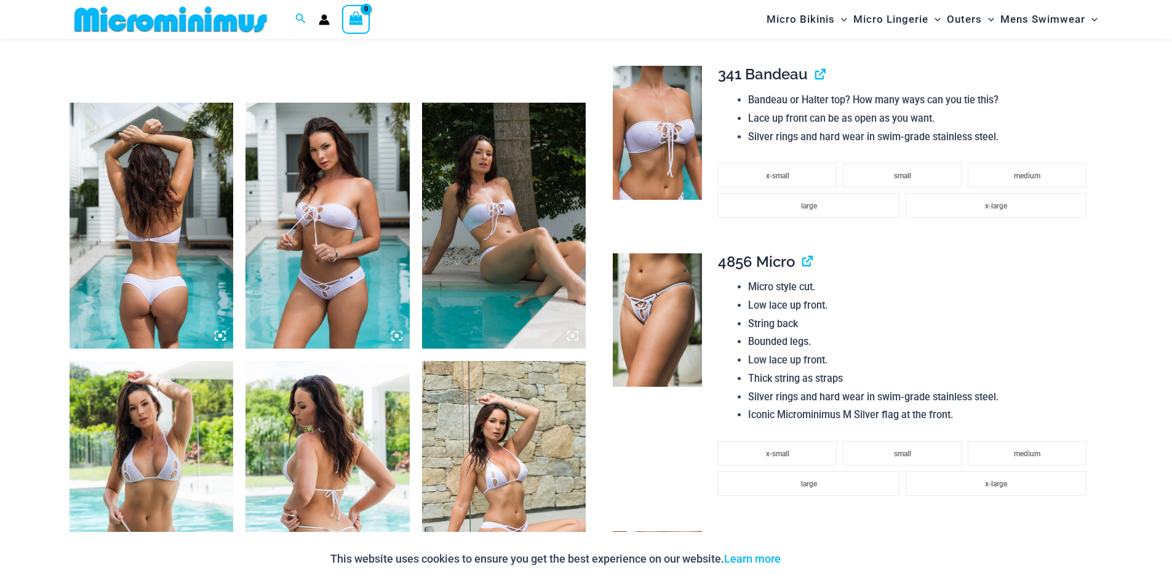
click at [615, 344] on img at bounding box center [657, 320] width 89 height 134
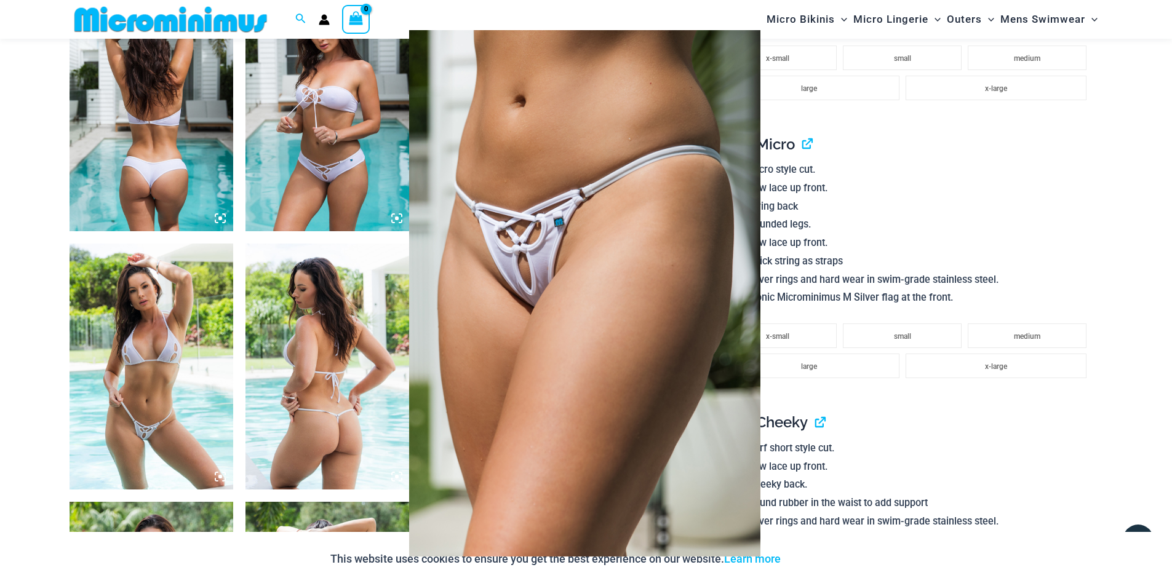
scroll to position [981, 0]
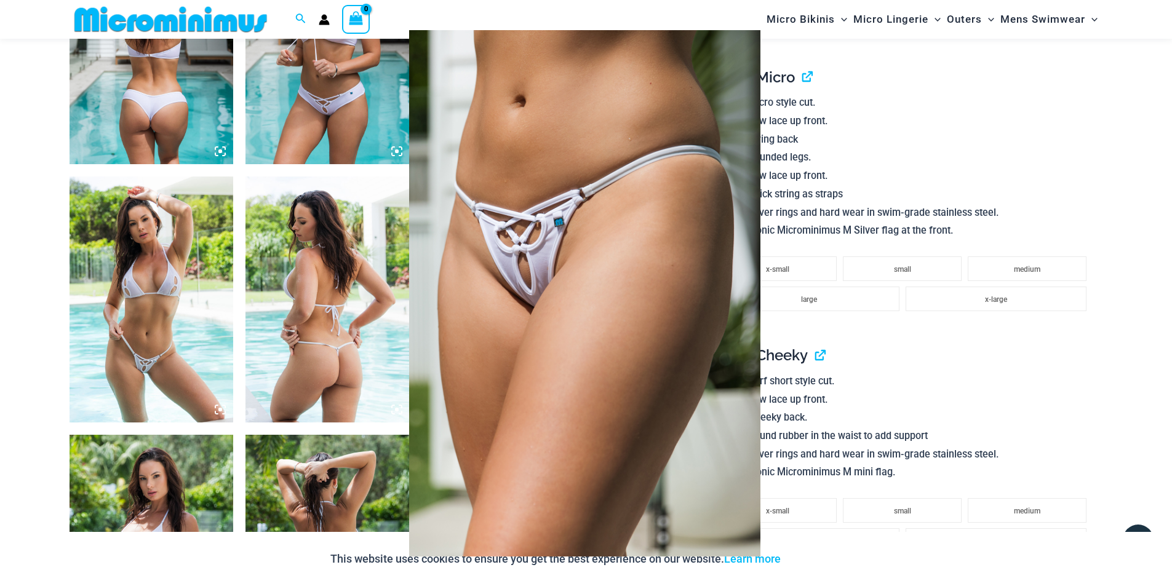
click at [147, 335] on div at bounding box center [586, 293] width 1172 height 586
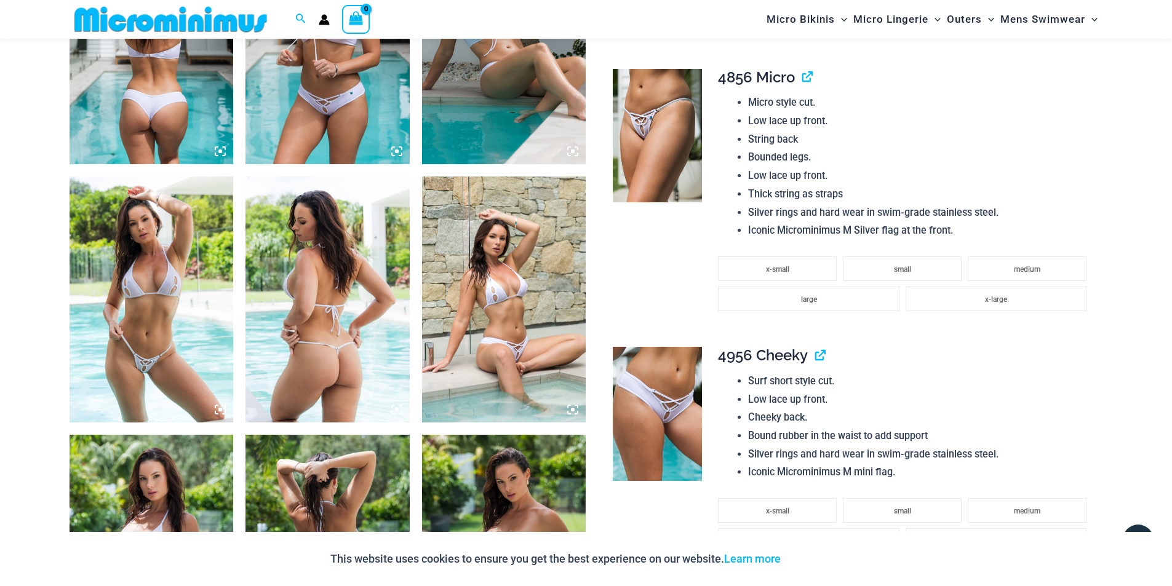
click at [172, 317] on img at bounding box center [152, 300] width 164 height 246
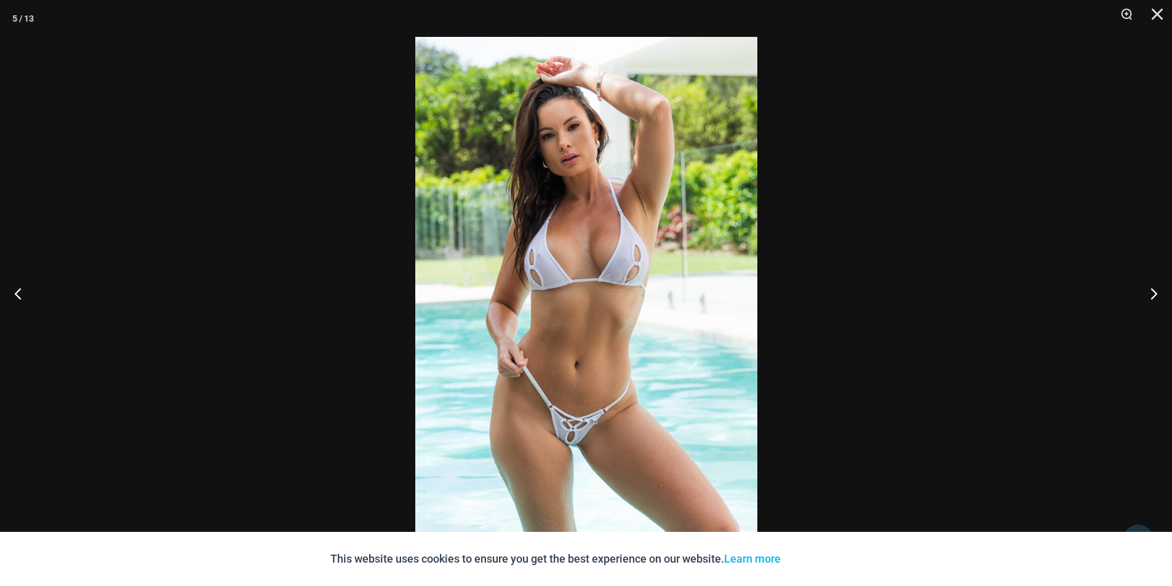
click at [893, 279] on div at bounding box center [586, 293] width 1172 height 586
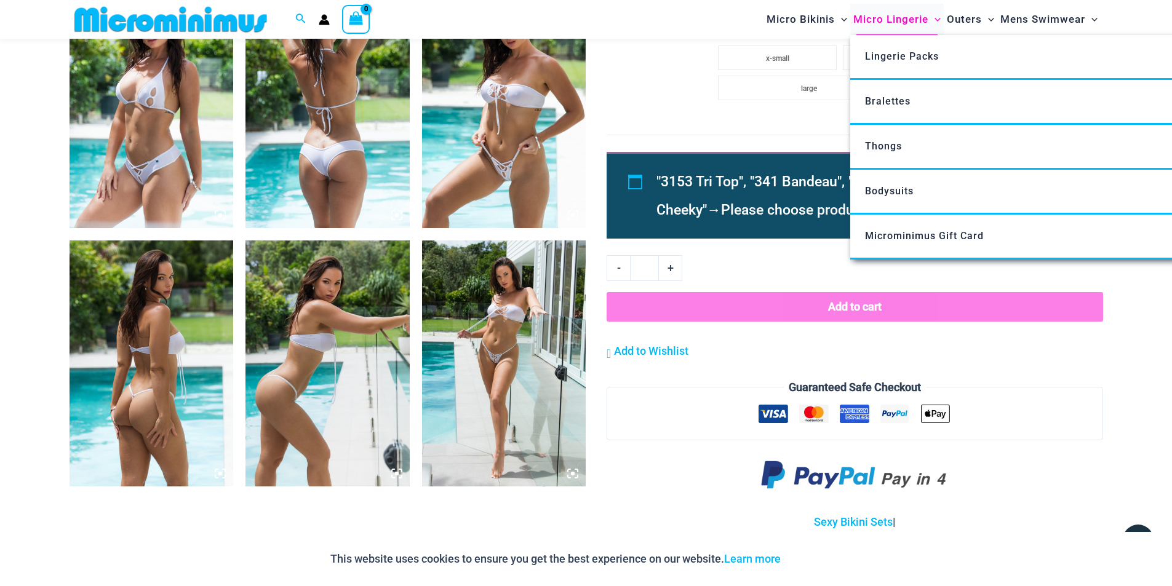
scroll to position [1596, 0]
